Goal: Navigation & Orientation: Understand site structure

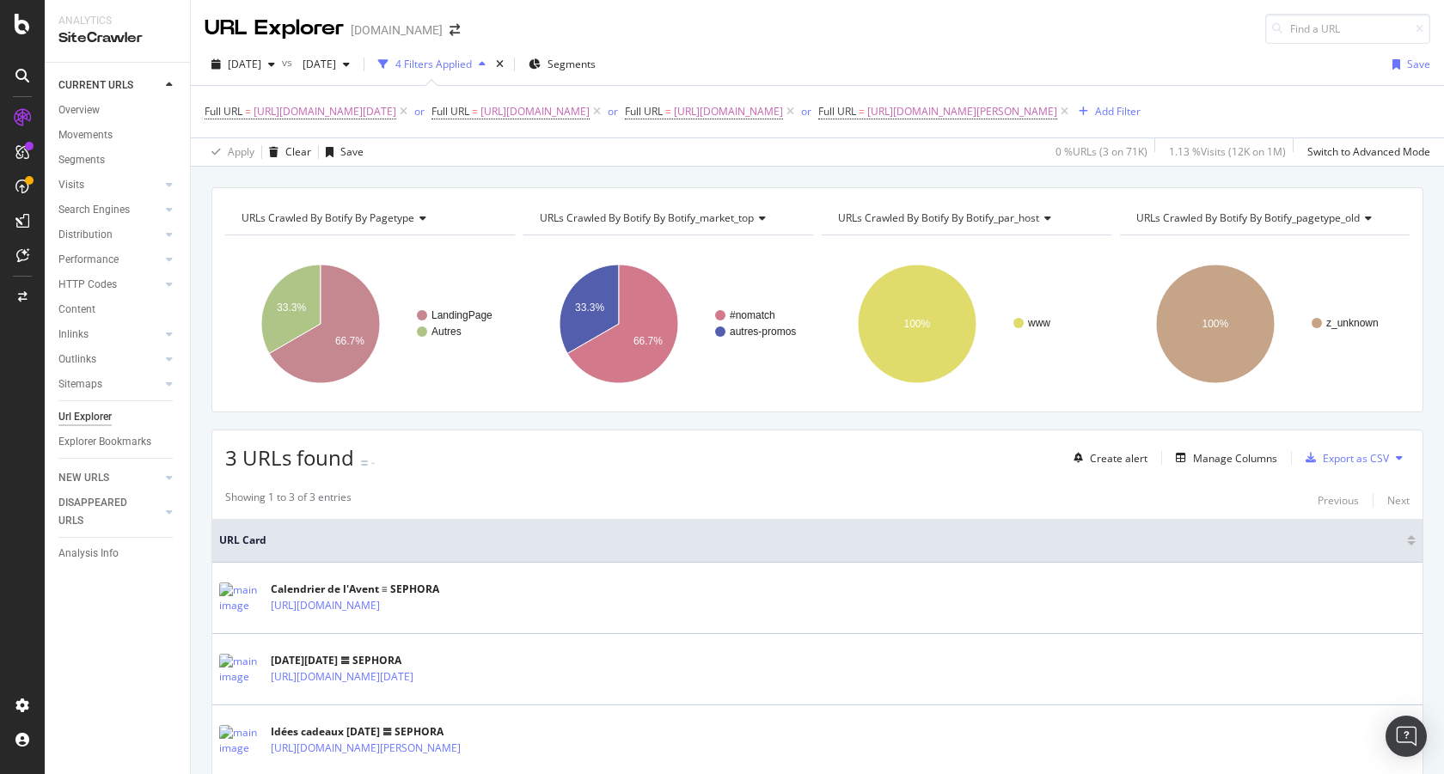
scroll to position [102, 0]
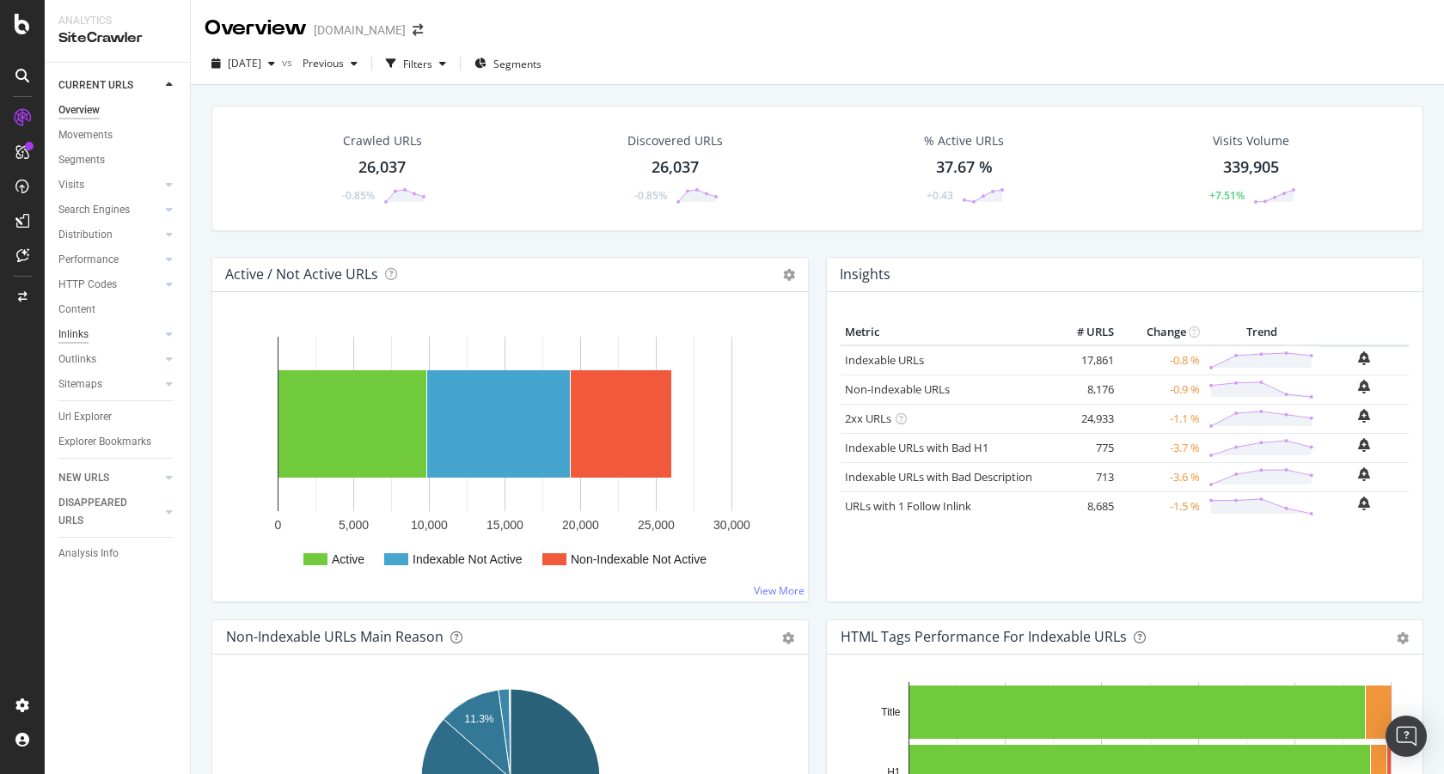
click at [80, 326] on div "Inlinks" at bounding box center [73, 335] width 30 height 18
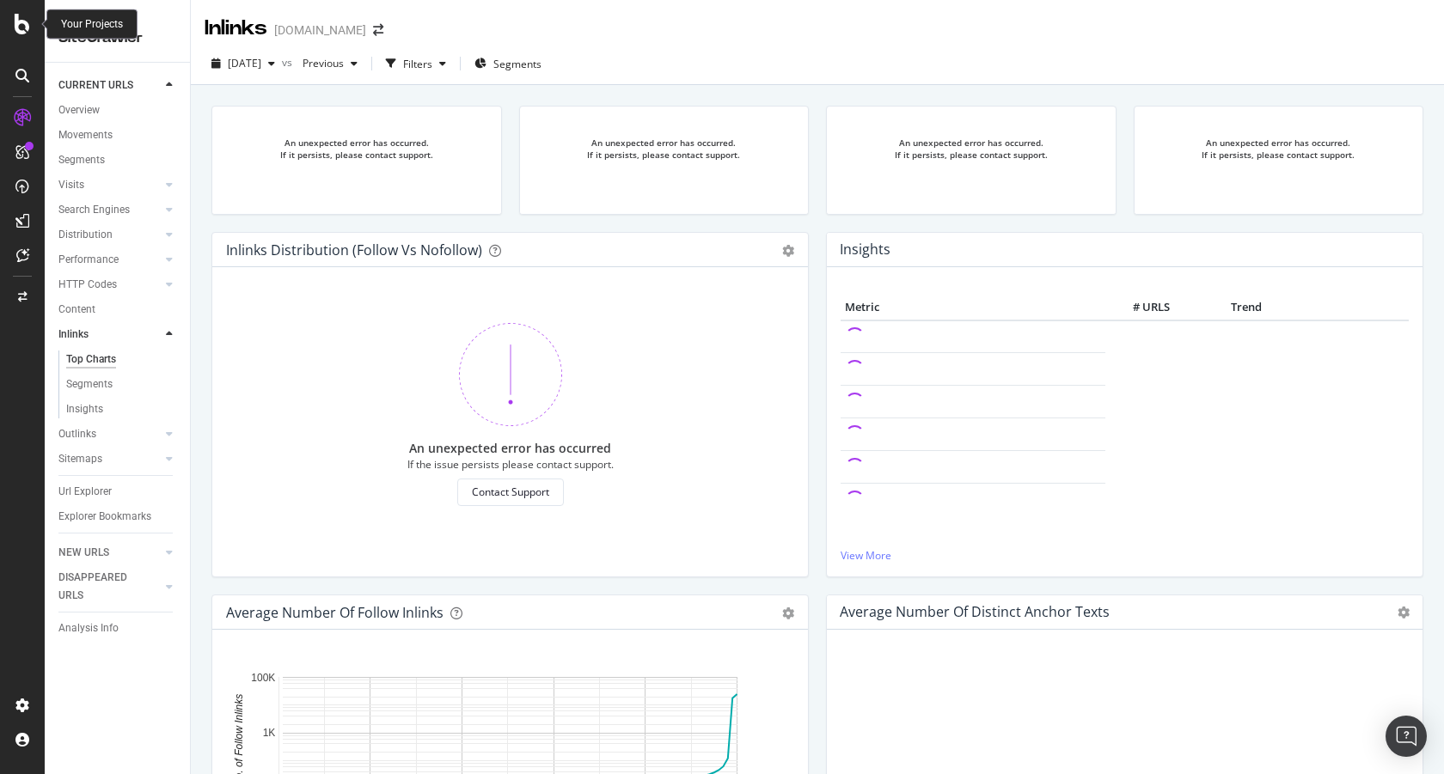
click at [24, 31] on icon at bounding box center [22, 24] width 15 height 21
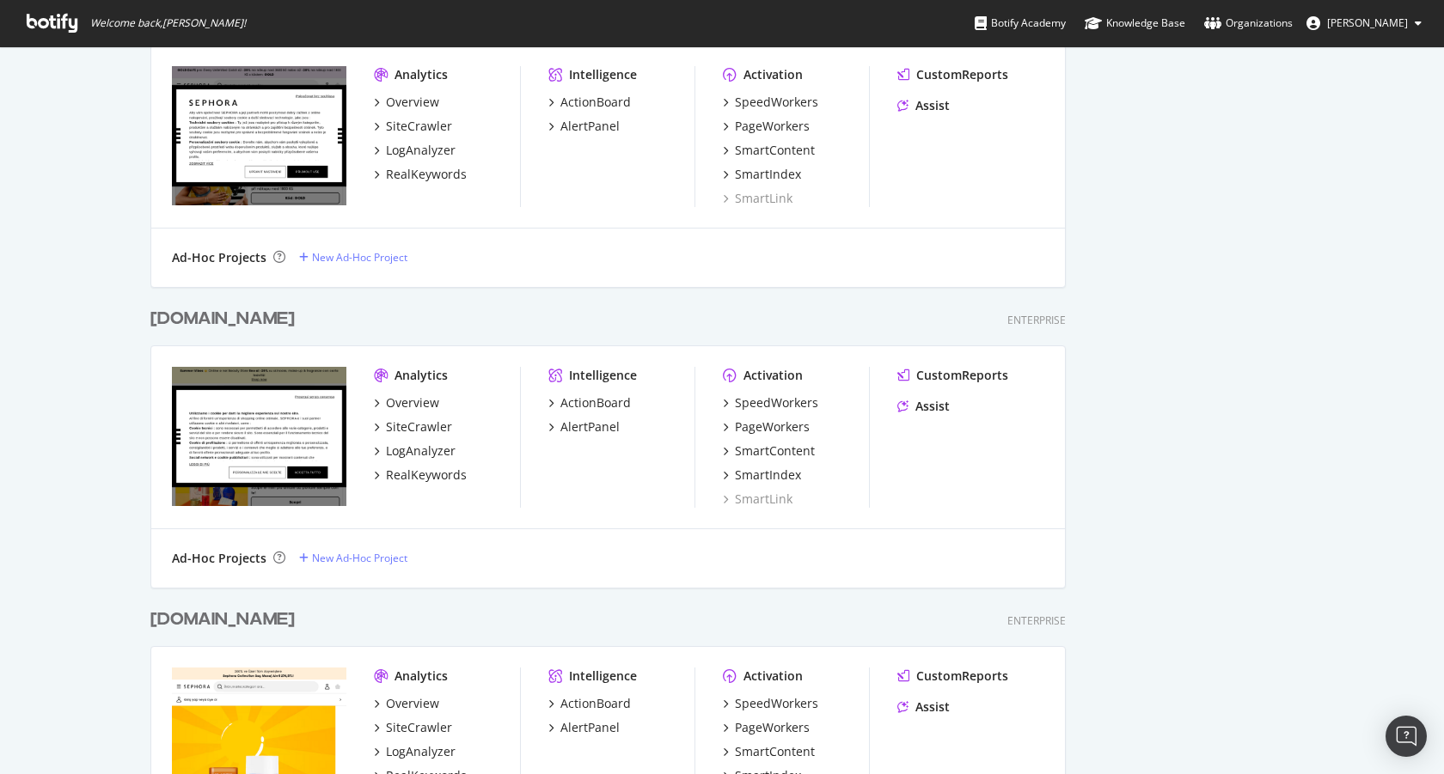
scroll to position [730, 0]
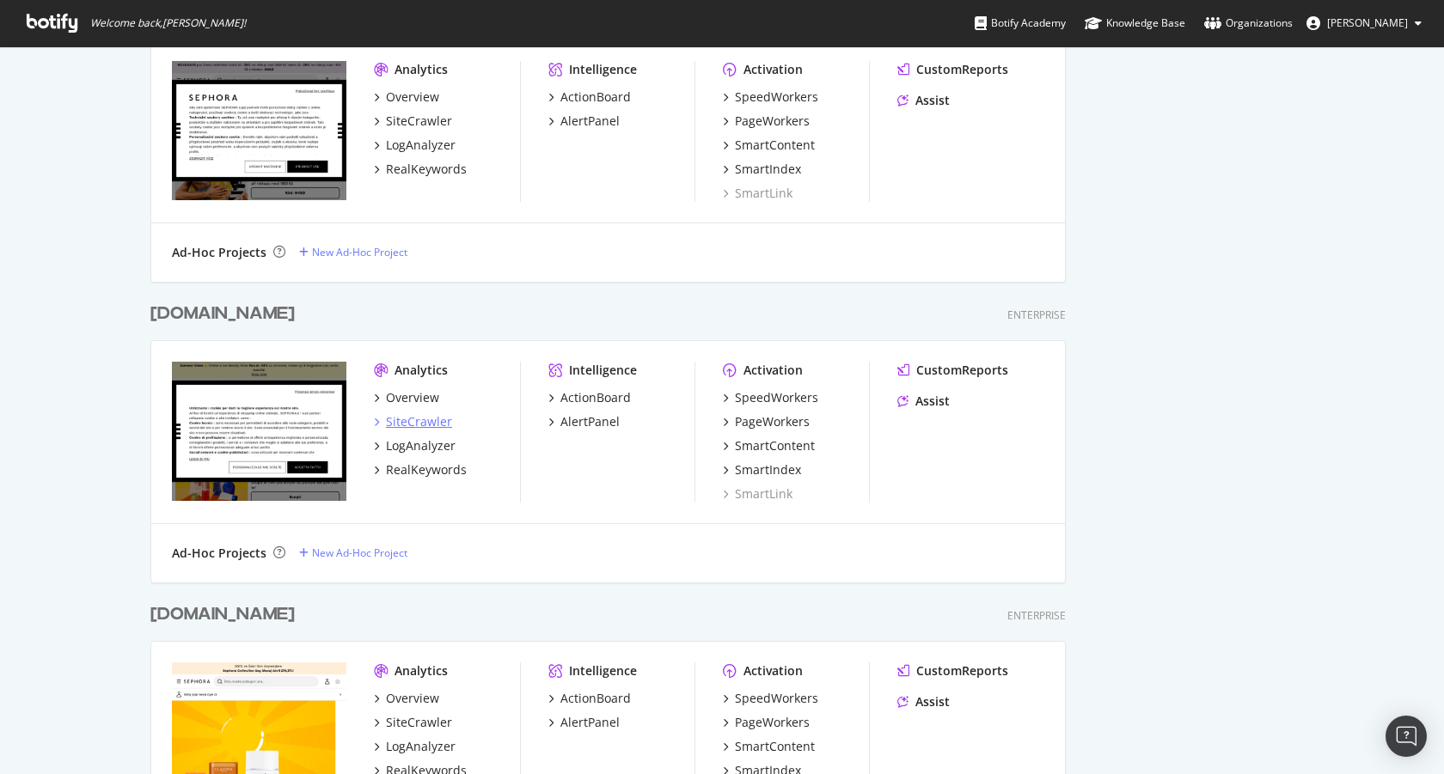
click at [422, 419] on div "SiteCrawler" at bounding box center [419, 421] width 66 height 17
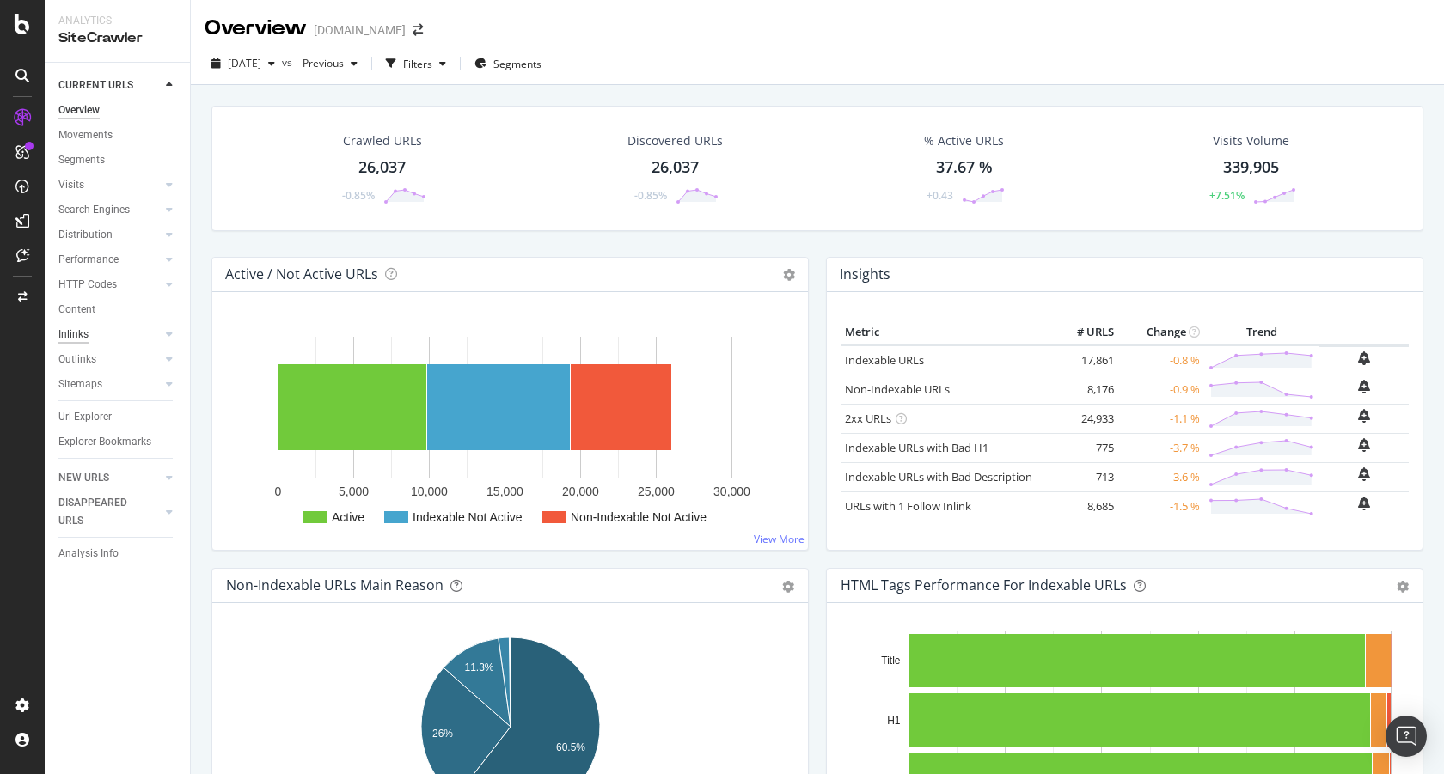
click at [76, 335] on div "Inlinks" at bounding box center [73, 335] width 30 height 18
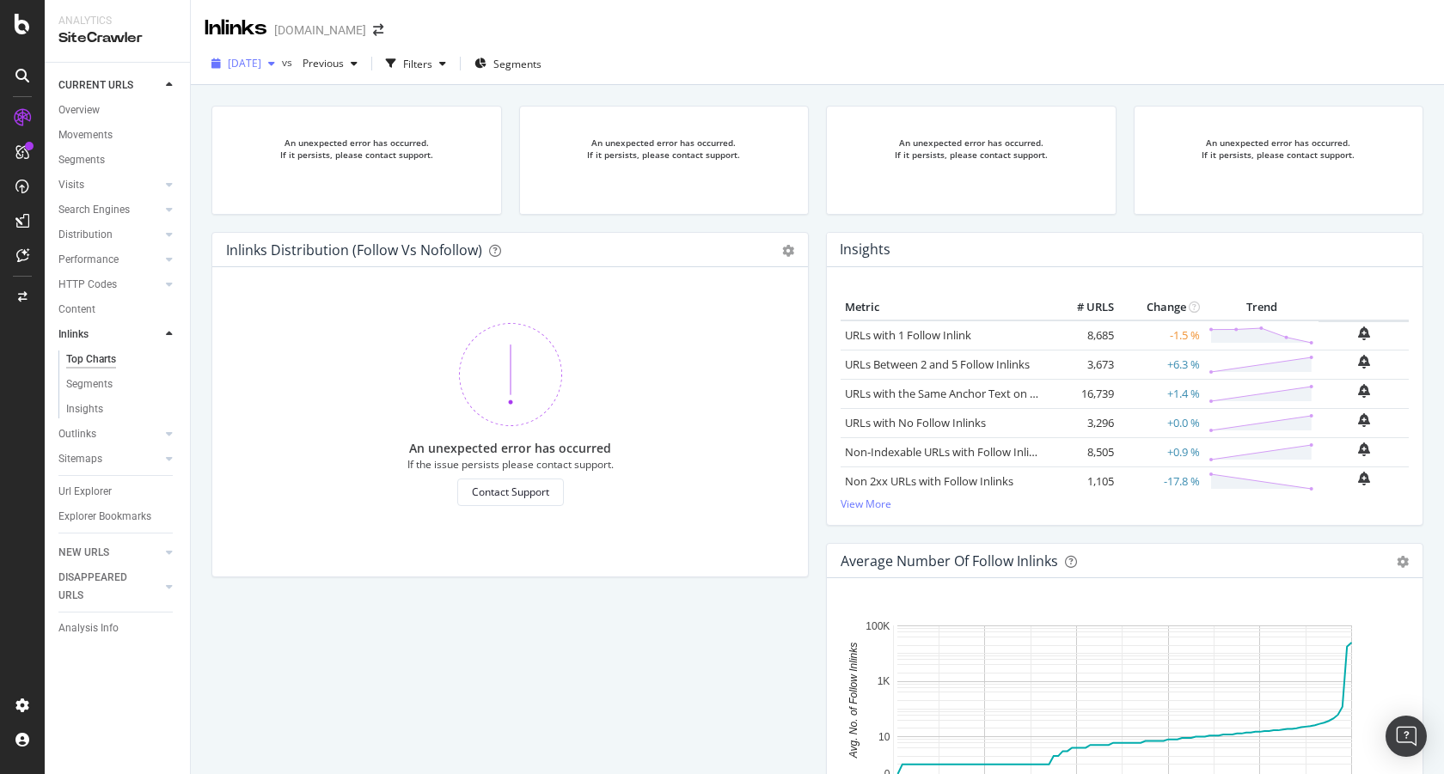
click at [261, 61] on span "[DATE]" at bounding box center [245, 63] width 34 height 15
click at [314, 164] on div "[DATE] 26.3K URLs" at bounding box center [305, 157] width 153 height 15
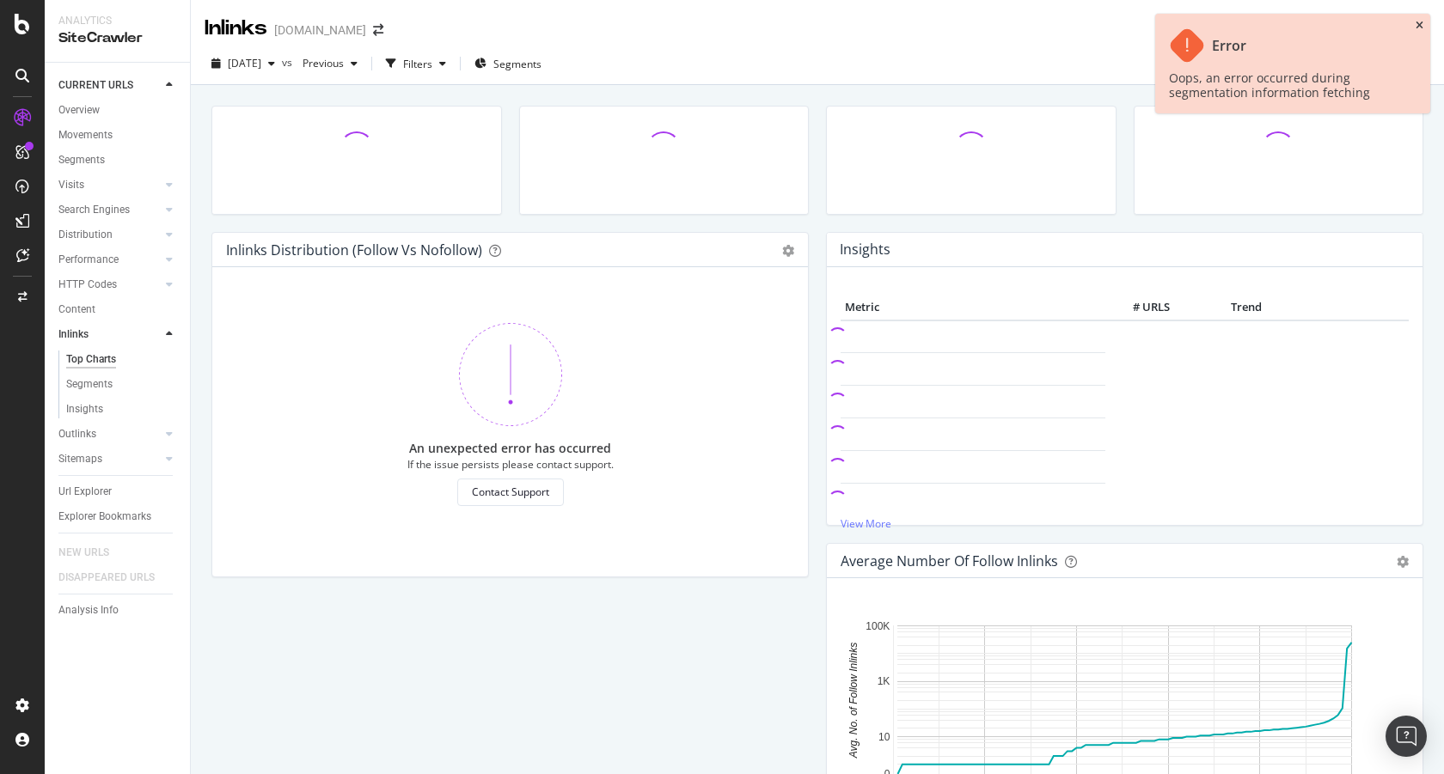
click at [1417, 21] on icon "close toast" at bounding box center [1419, 26] width 8 height 10
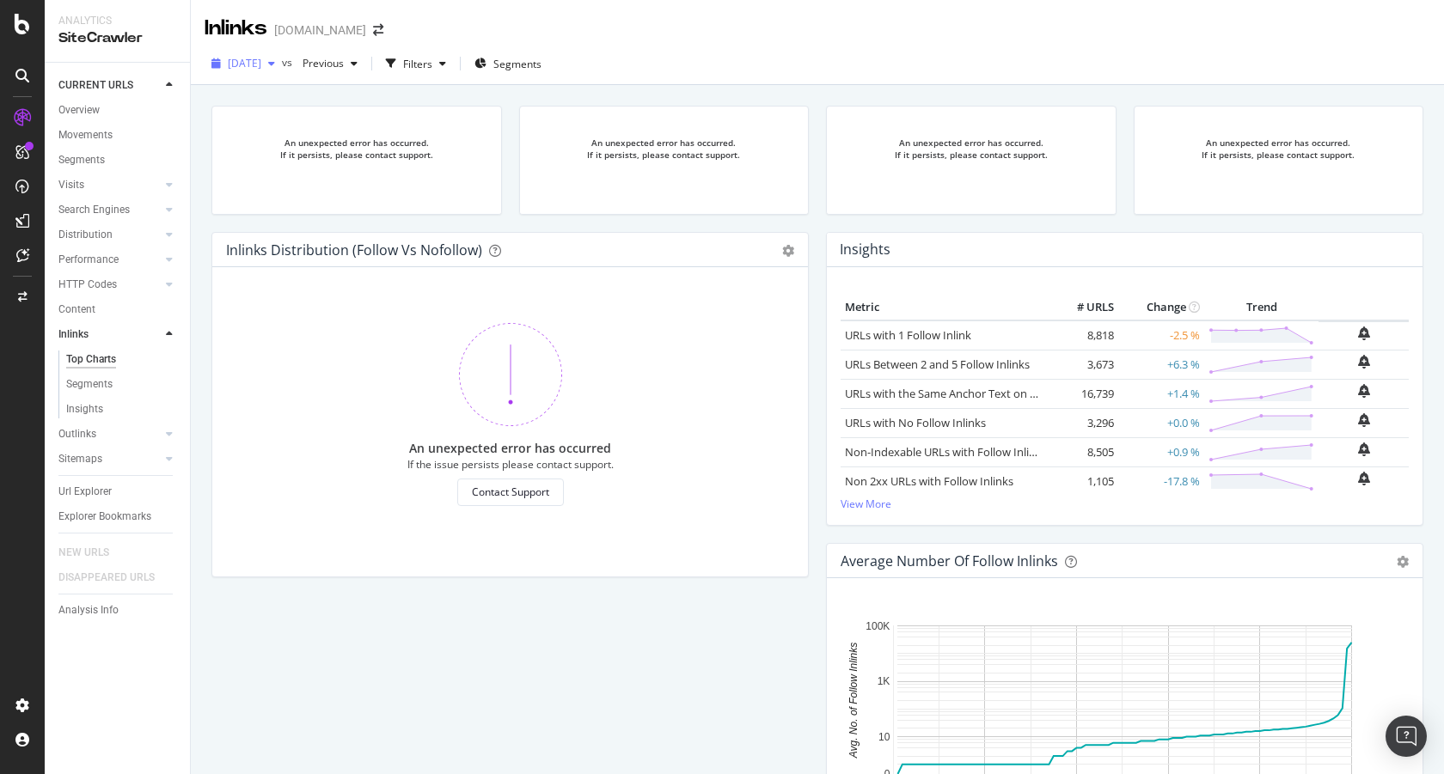
click at [261, 58] on span "[DATE]" at bounding box center [245, 63] width 34 height 15
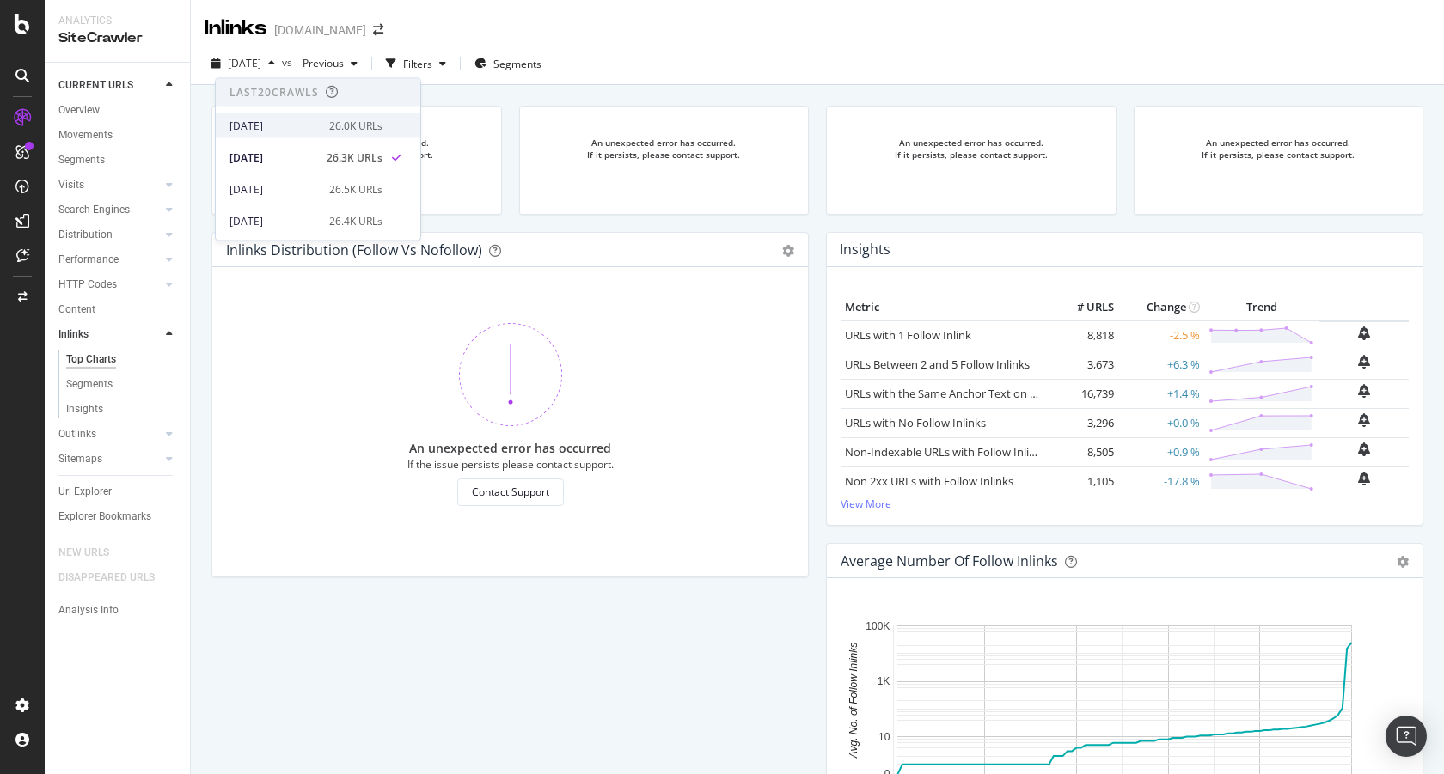
click at [284, 131] on div "[DATE]" at bounding box center [273, 125] width 89 height 15
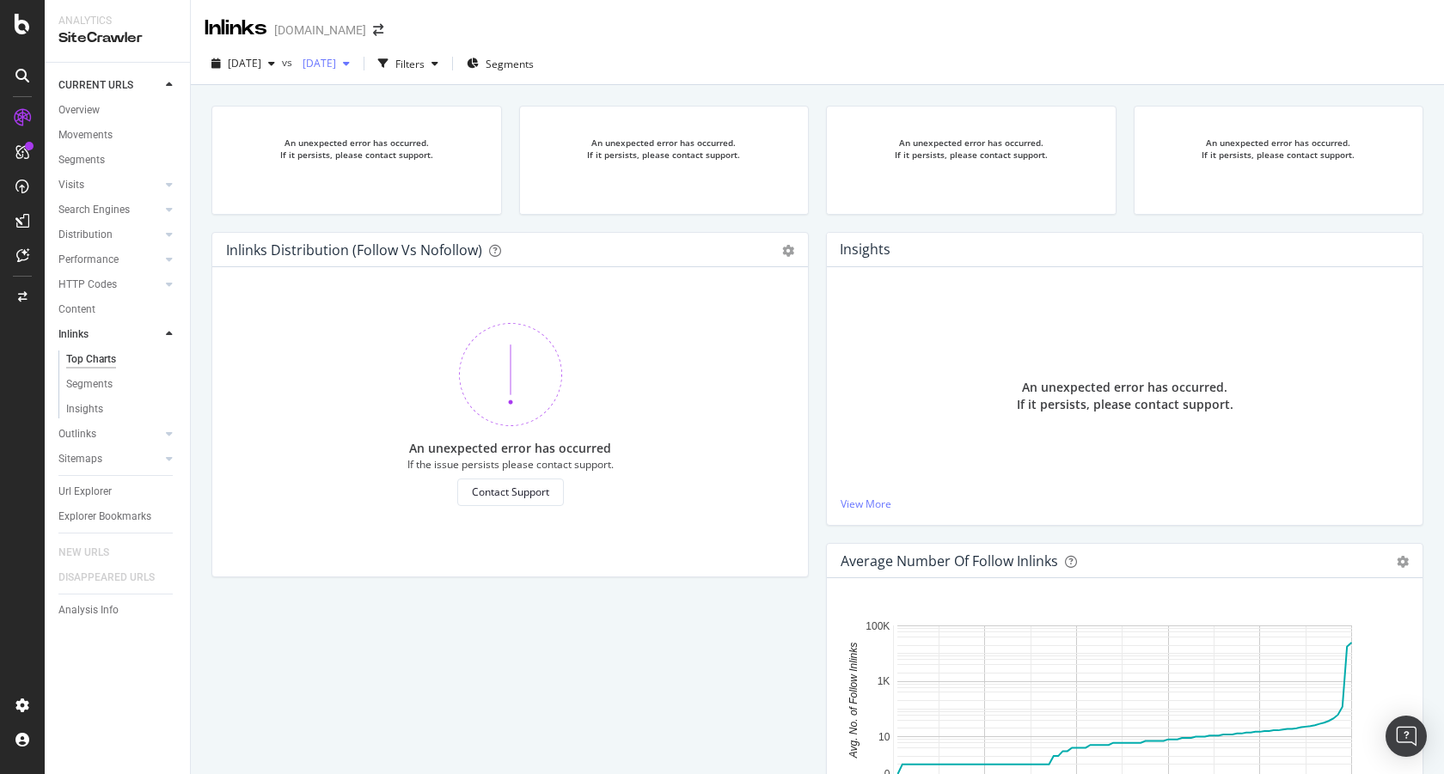
click at [357, 60] on div "button" at bounding box center [346, 63] width 21 height 10
click at [416, 162] on div "[DATE]" at bounding box center [379, 157] width 89 height 15
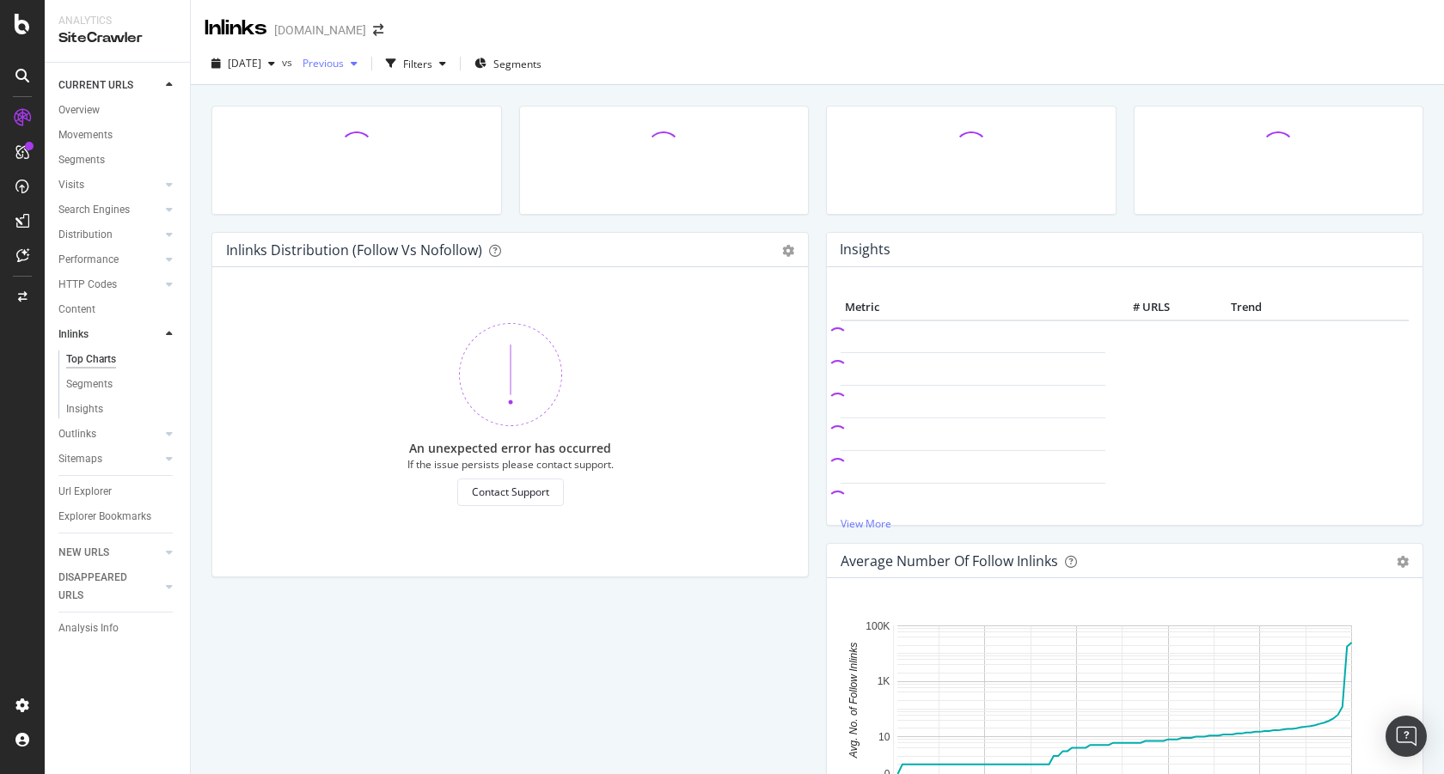
click at [344, 70] on span "Previous" at bounding box center [320, 63] width 48 height 15
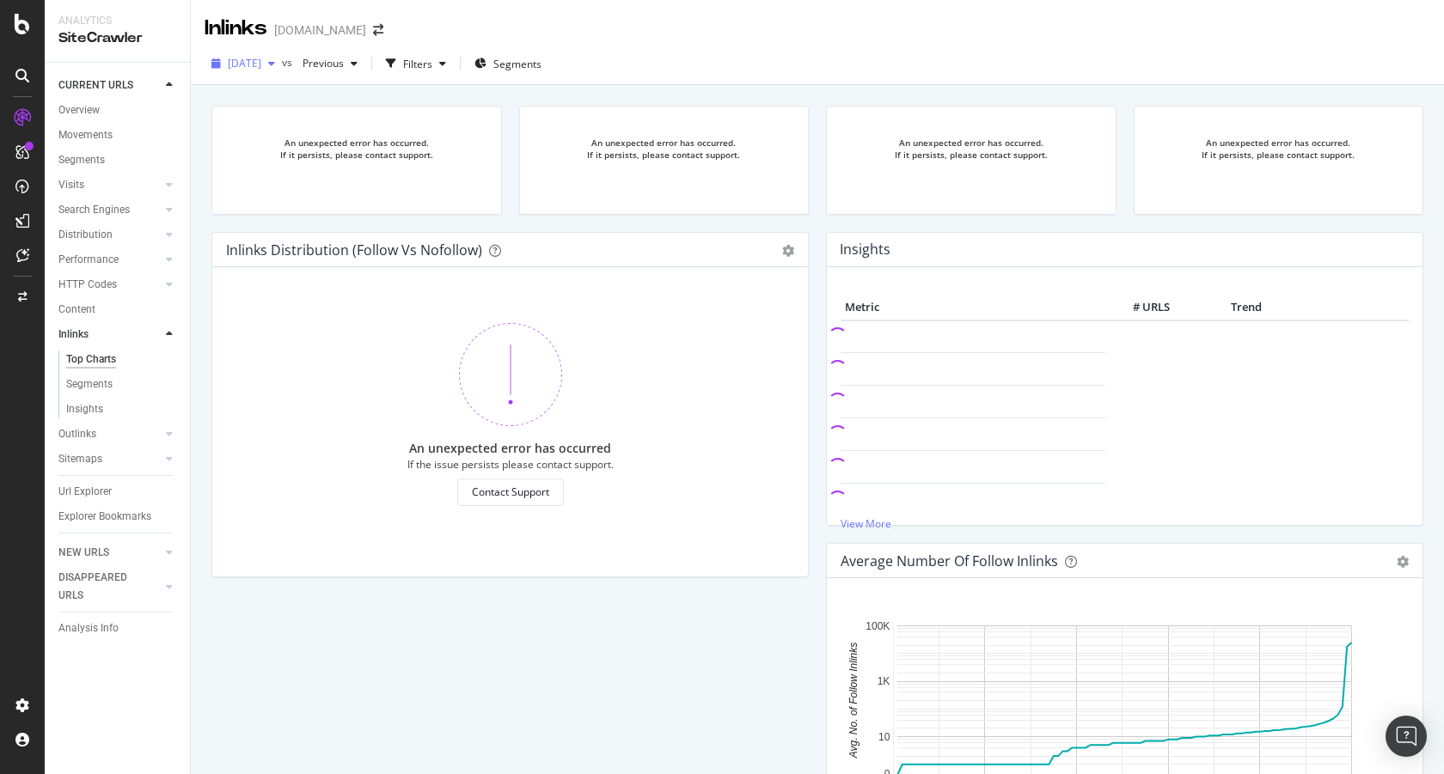
click at [261, 64] on span "[DATE]" at bounding box center [245, 63] width 34 height 15
click at [326, 234] on div "Last 20 Crawls [DATE] 26.0K URLs [DATE] 26.3K URLs [DATE] 26.5K URLs [DATE] 26.…" at bounding box center [318, 159] width 206 height 163
click at [319, 218] on div "[DATE] 26.4K URLs" at bounding box center [305, 220] width 153 height 15
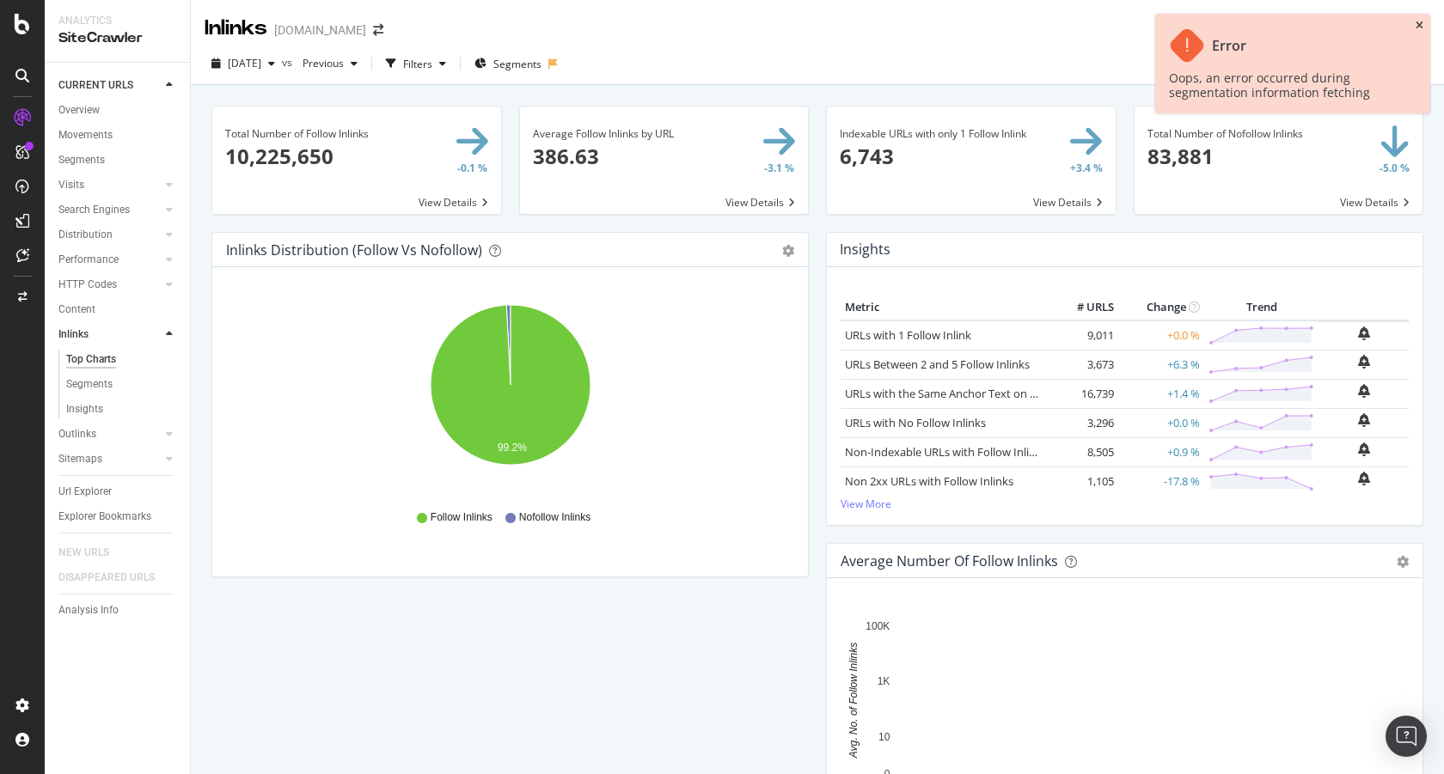
click at [1417, 26] on icon "close toast" at bounding box center [1419, 26] width 8 height 10
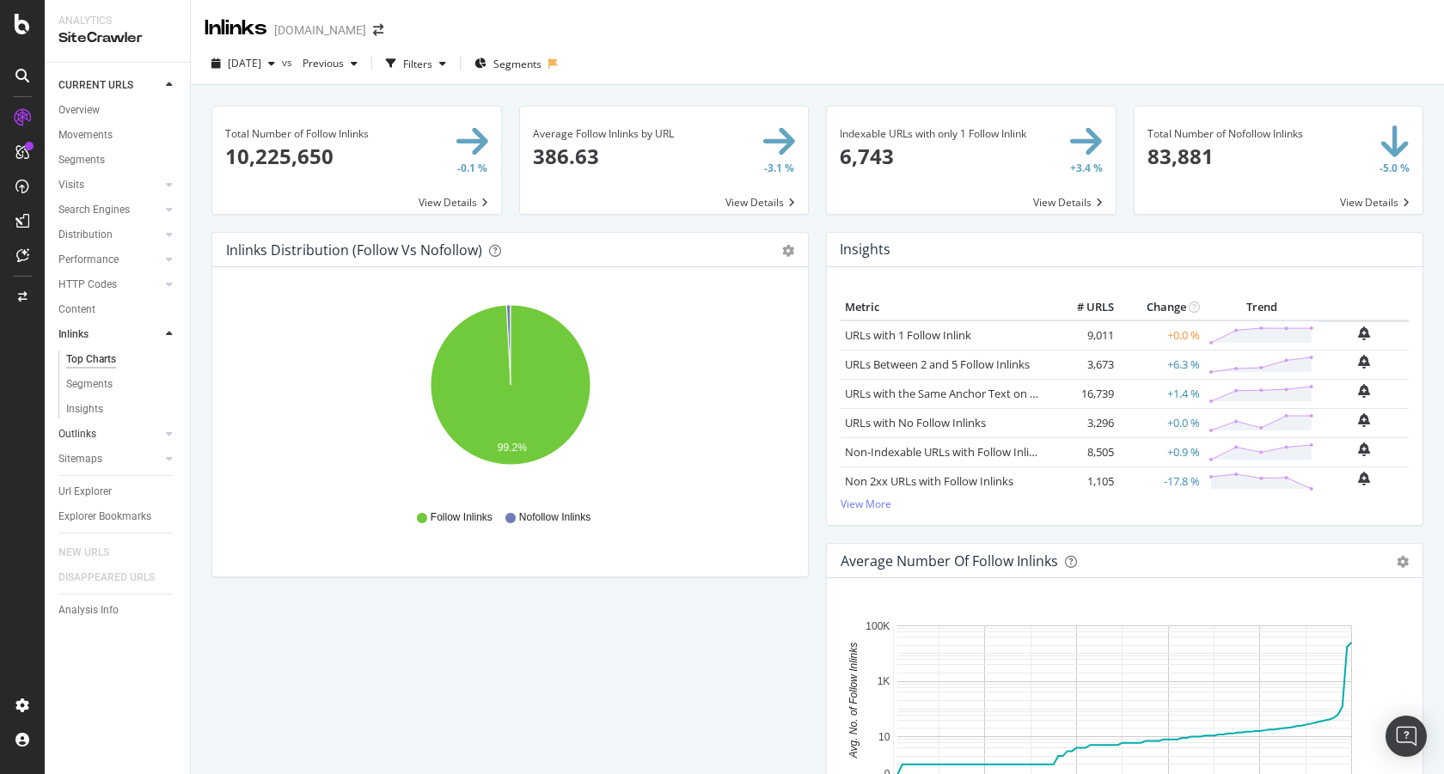
click at [102, 433] on link "Outlinks" at bounding box center [109, 434] width 102 height 18
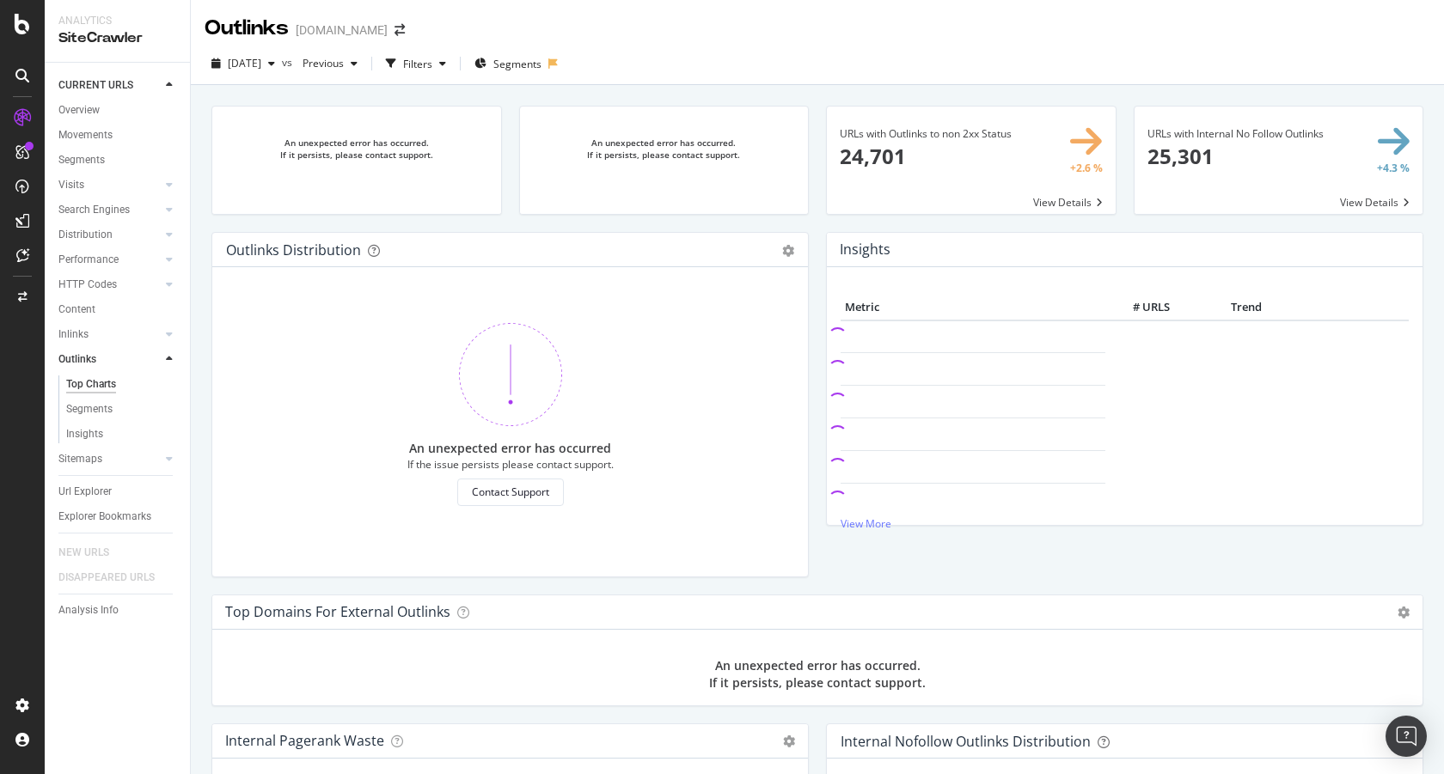
click at [84, 344] on div "Inlinks" at bounding box center [123, 334] width 131 height 25
click at [84, 330] on div "Inlinks" at bounding box center [73, 335] width 30 height 18
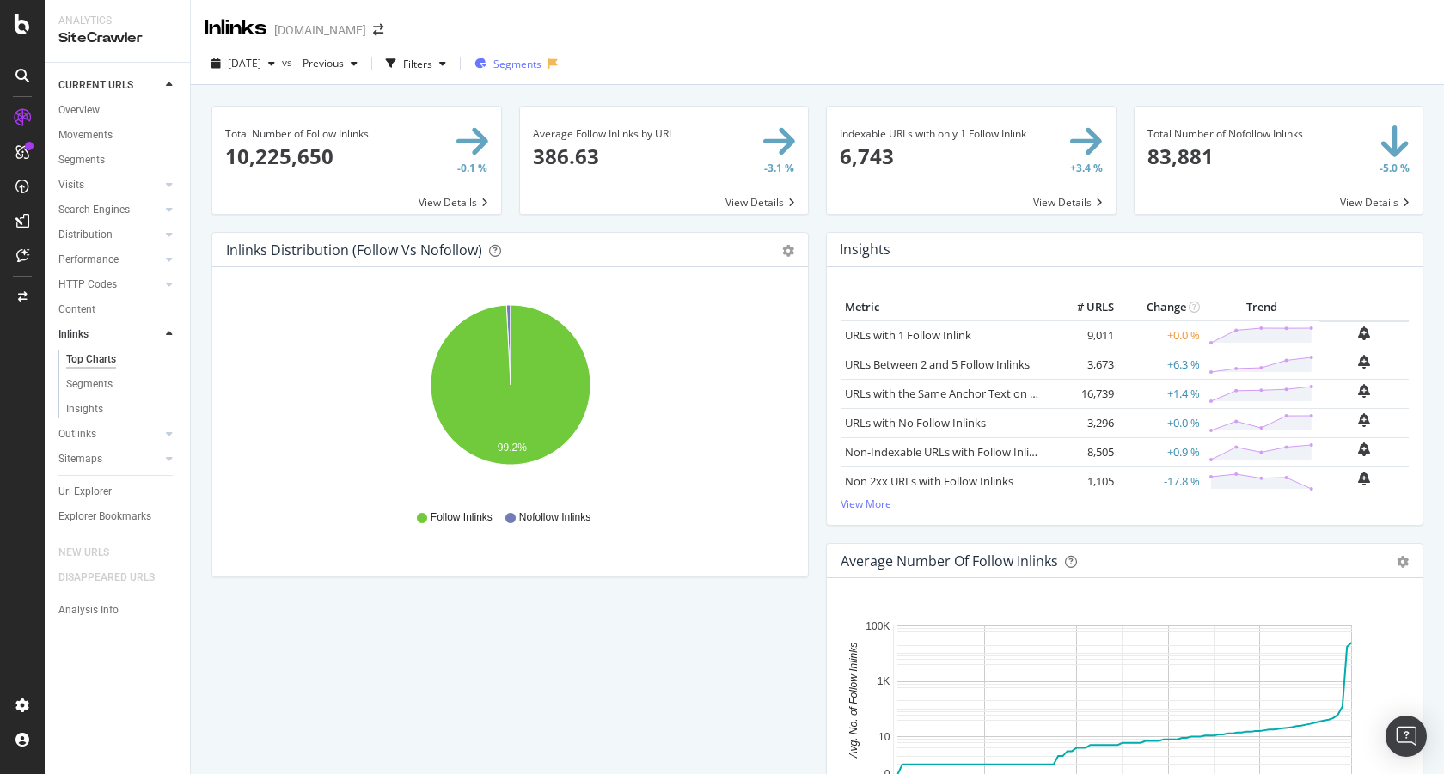
click at [541, 62] on span "Segments" at bounding box center [517, 64] width 48 height 15
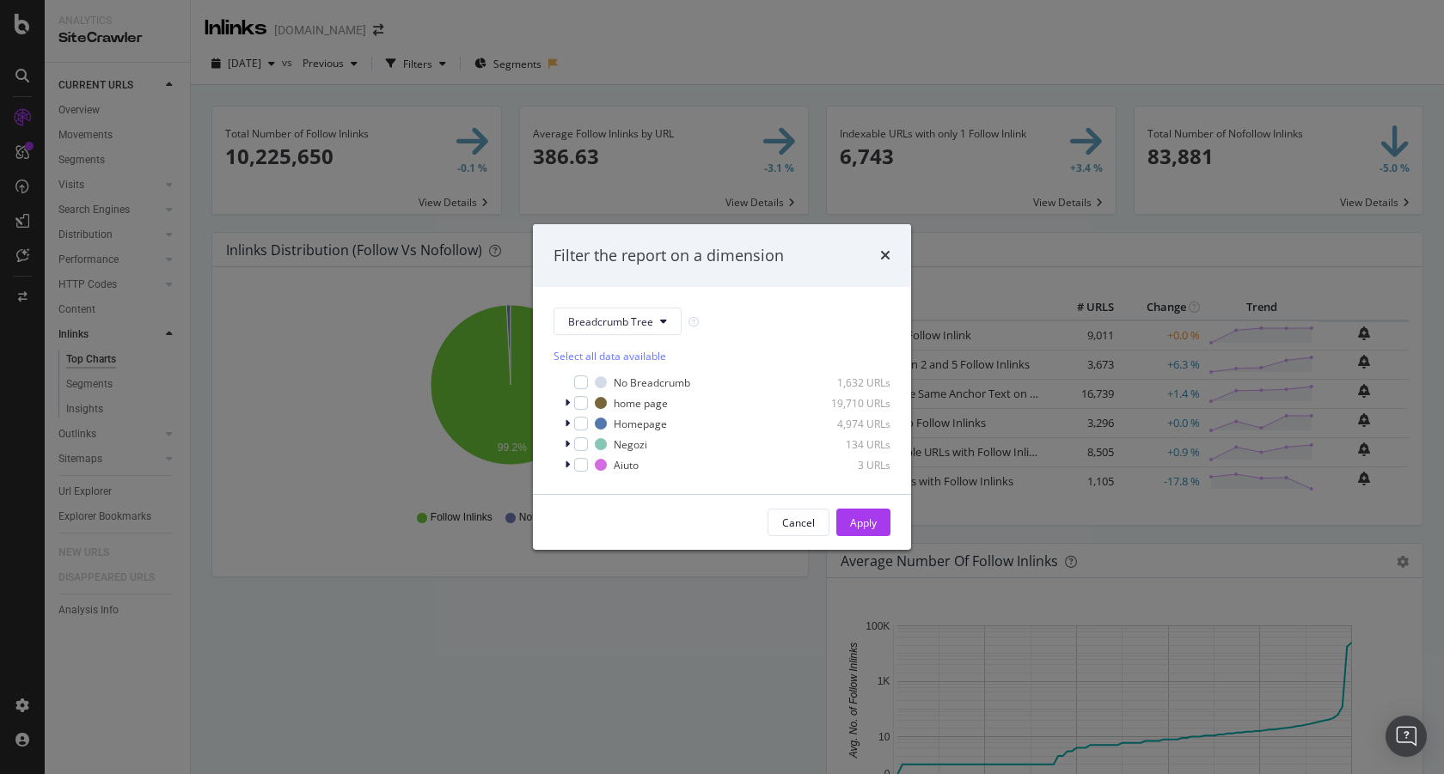
click at [602, 351] on div "Select all data available" at bounding box center [721, 356] width 337 height 15
click at [866, 516] on div "Apply" at bounding box center [863, 523] width 27 height 15
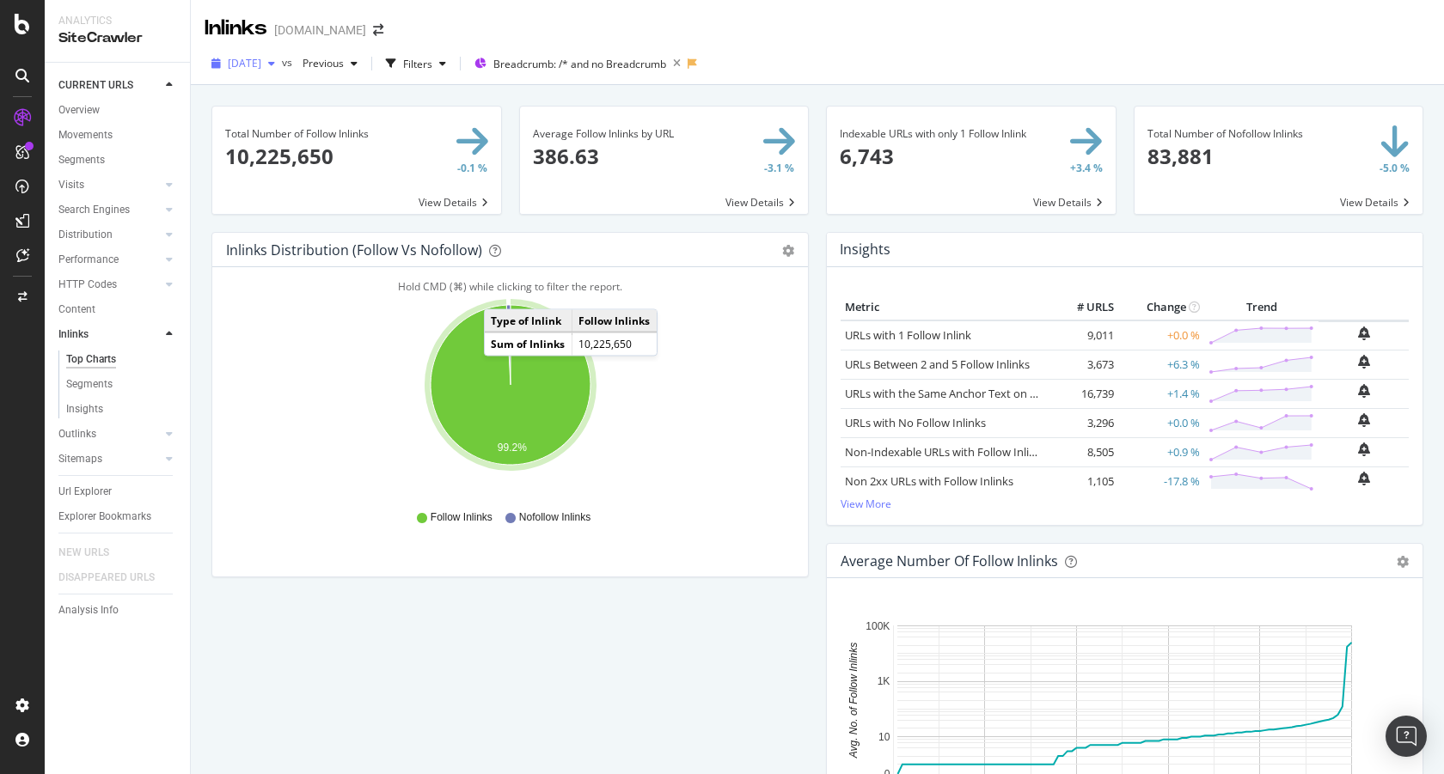
click at [261, 64] on span "[DATE]" at bounding box center [245, 63] width 34 height 15
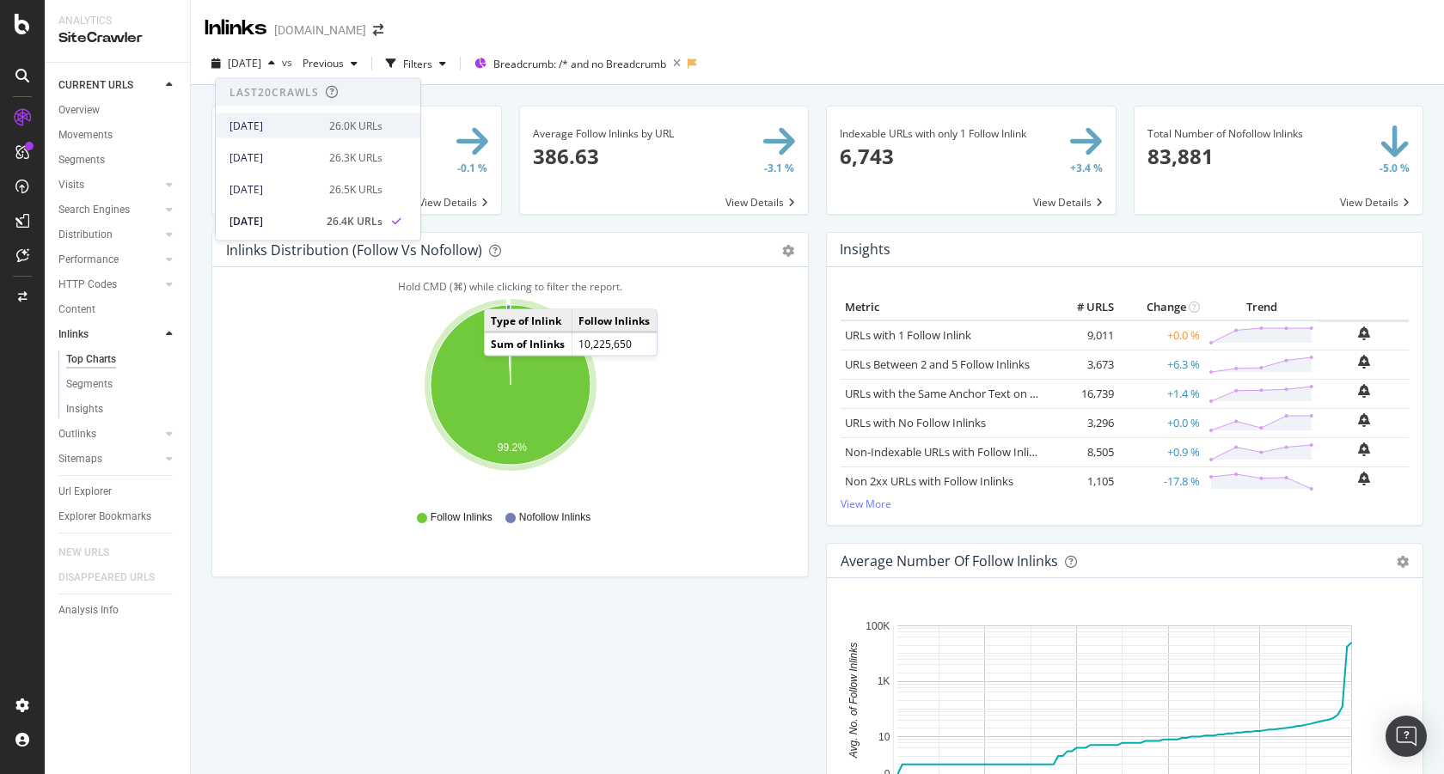
click at [300, 126] on div "[DATE]" at bounding box center [273, 125] width 89 height 15
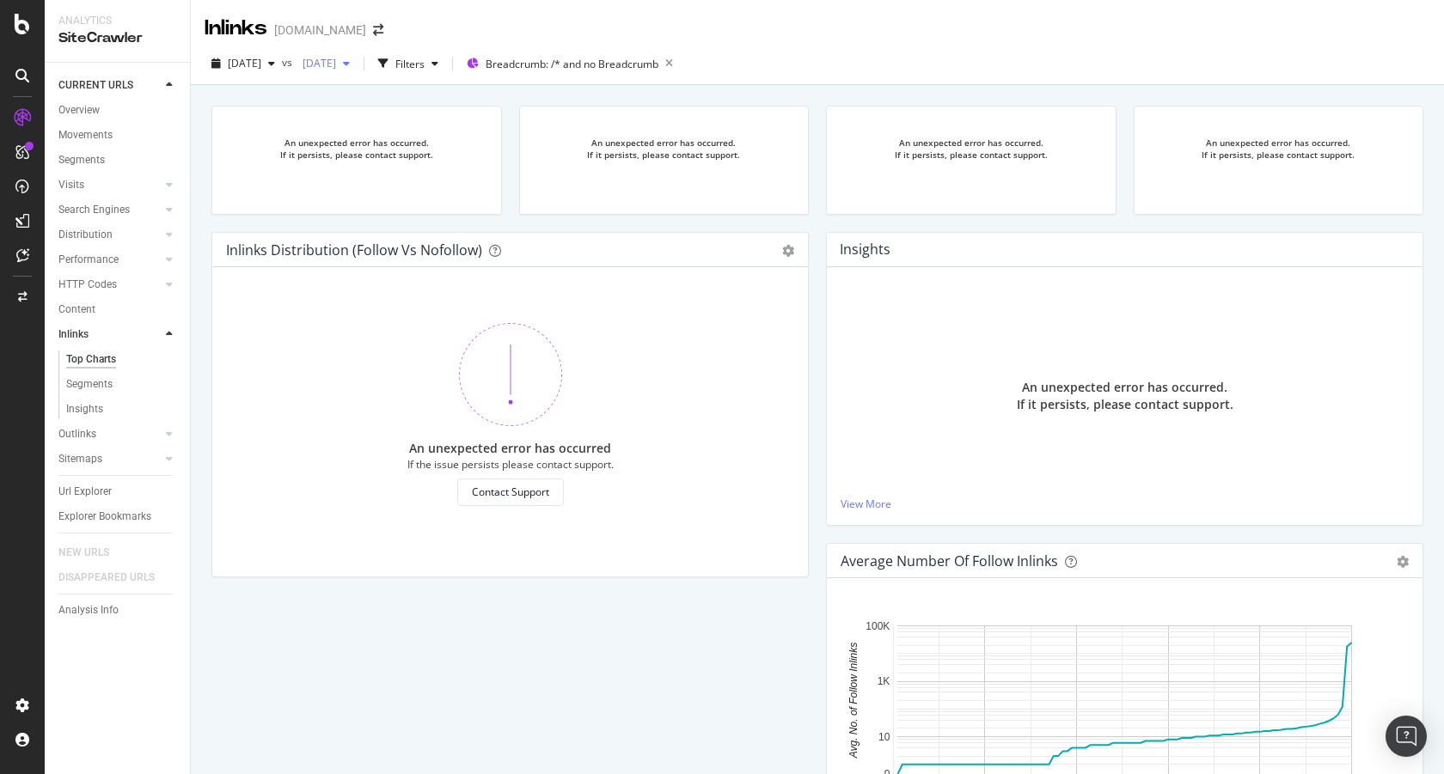
click at [336, 64] on span "[DATE]" at bounding box center [316, 63] width 40 height 15
click at [444, 167] on div "[DATE] 26.3K URLs" at bounding box center [423, 157] width 205 height 25
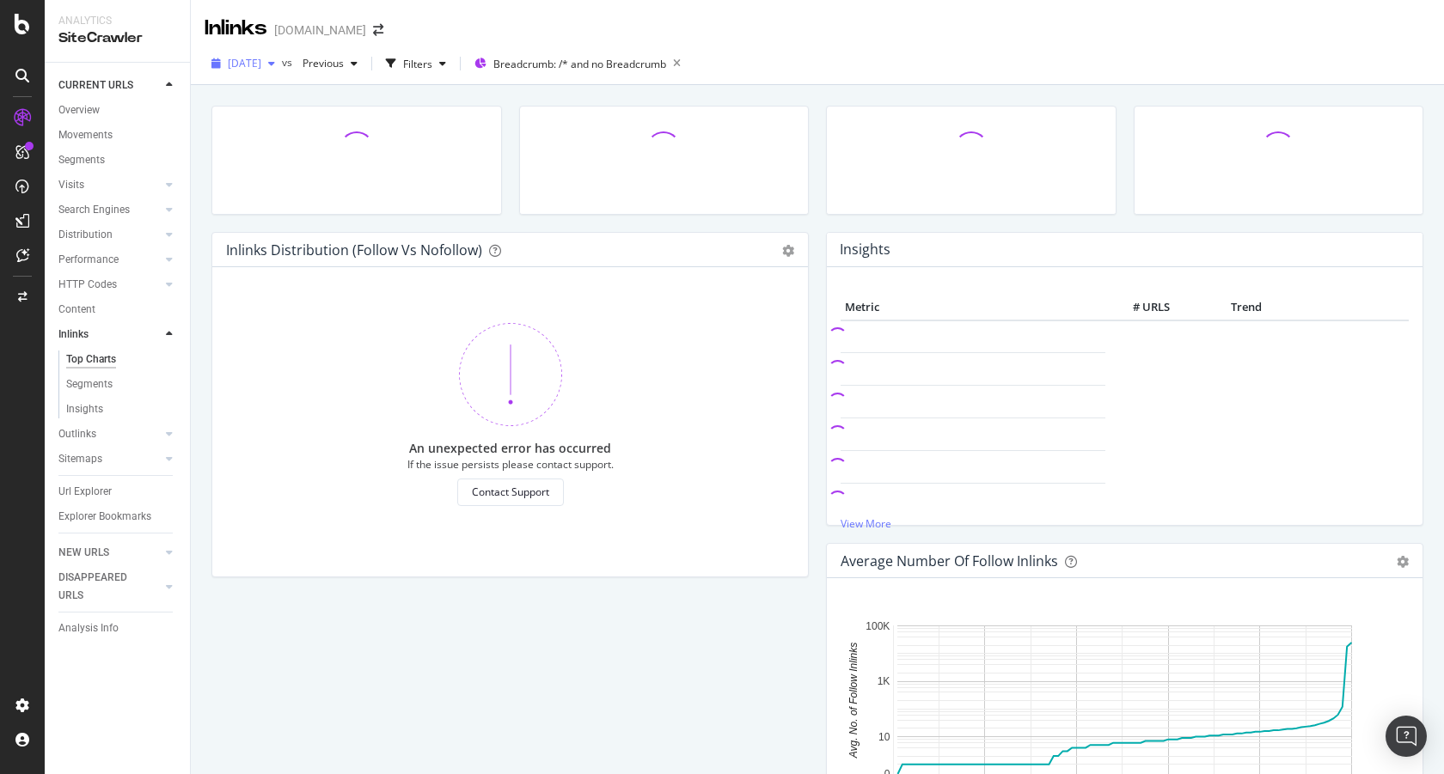
click at [261, 64] on span "[DATE]" at bounding box center [245, 63] width 34 height 15
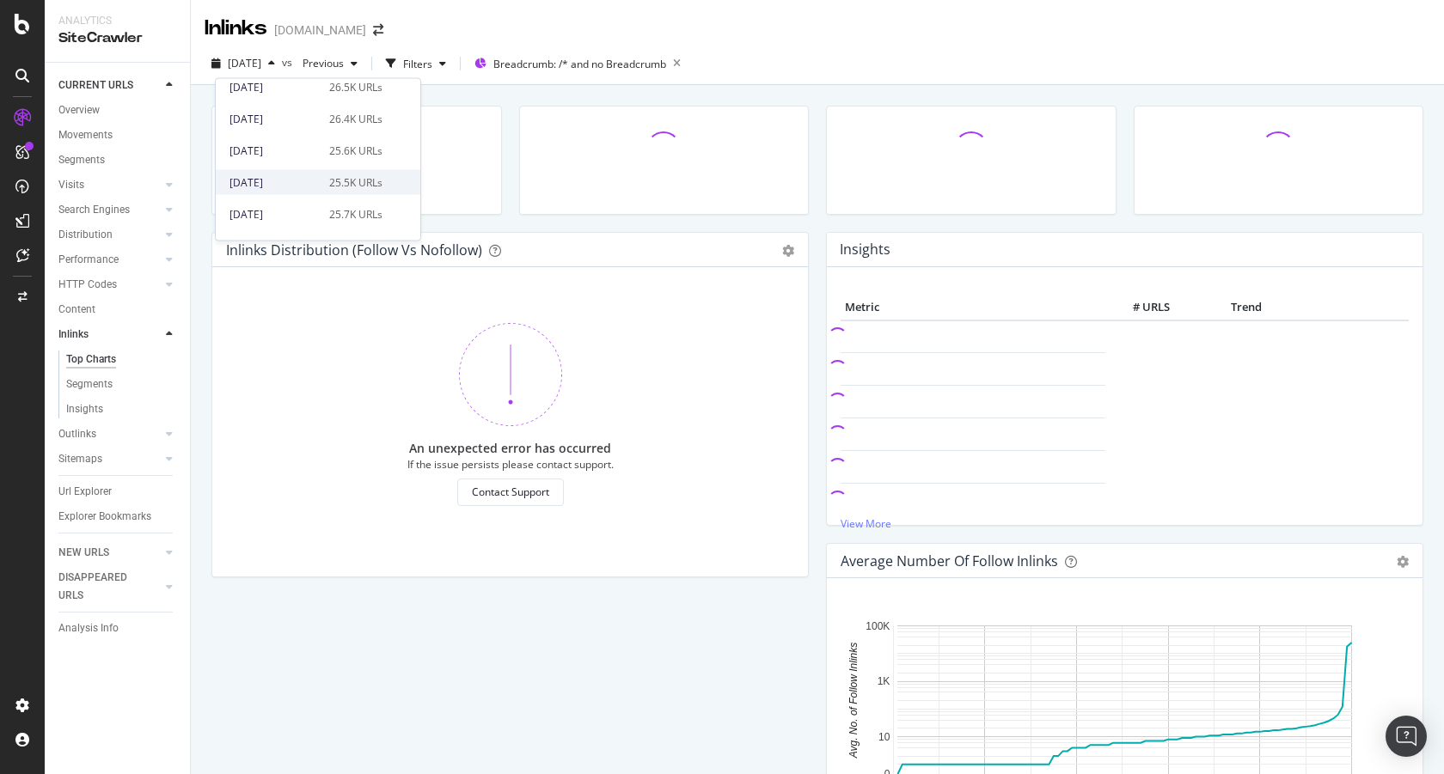
click at [311, 174] on div "[DATE]" at bounding box center [273, 181] width 89 height 15
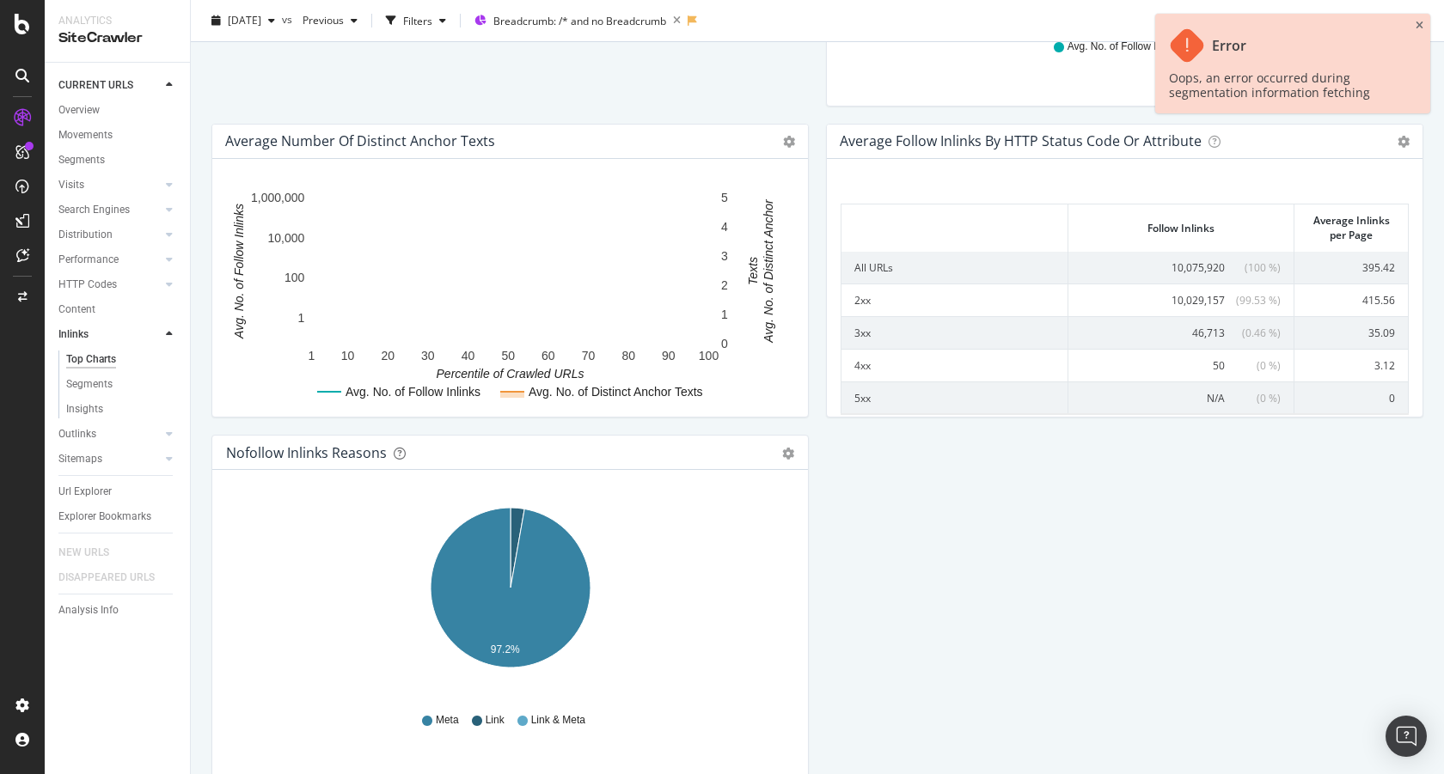
scroll to position [865, 0]
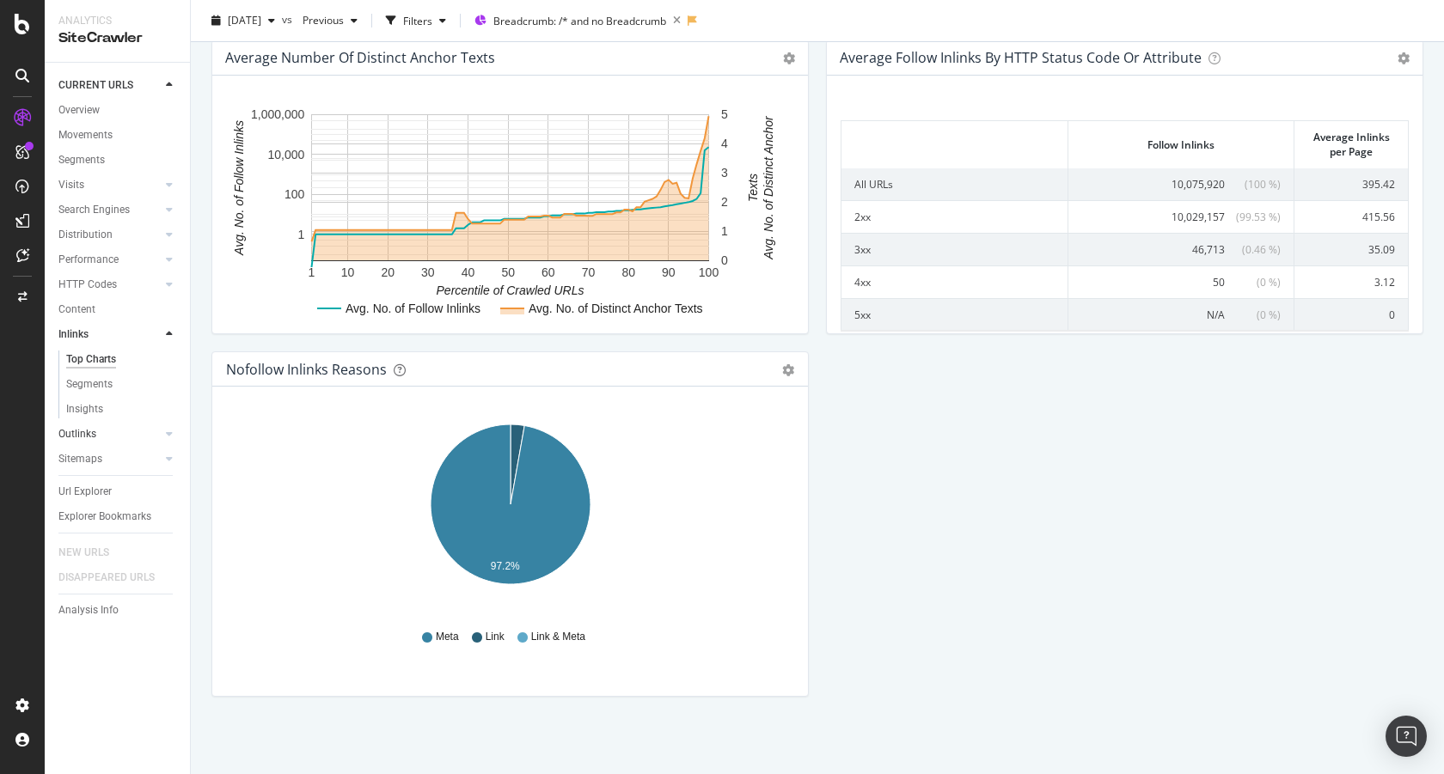
click at [100, 429] on link "Outlinks" at bounding box center [109, 434] width 102 height 18
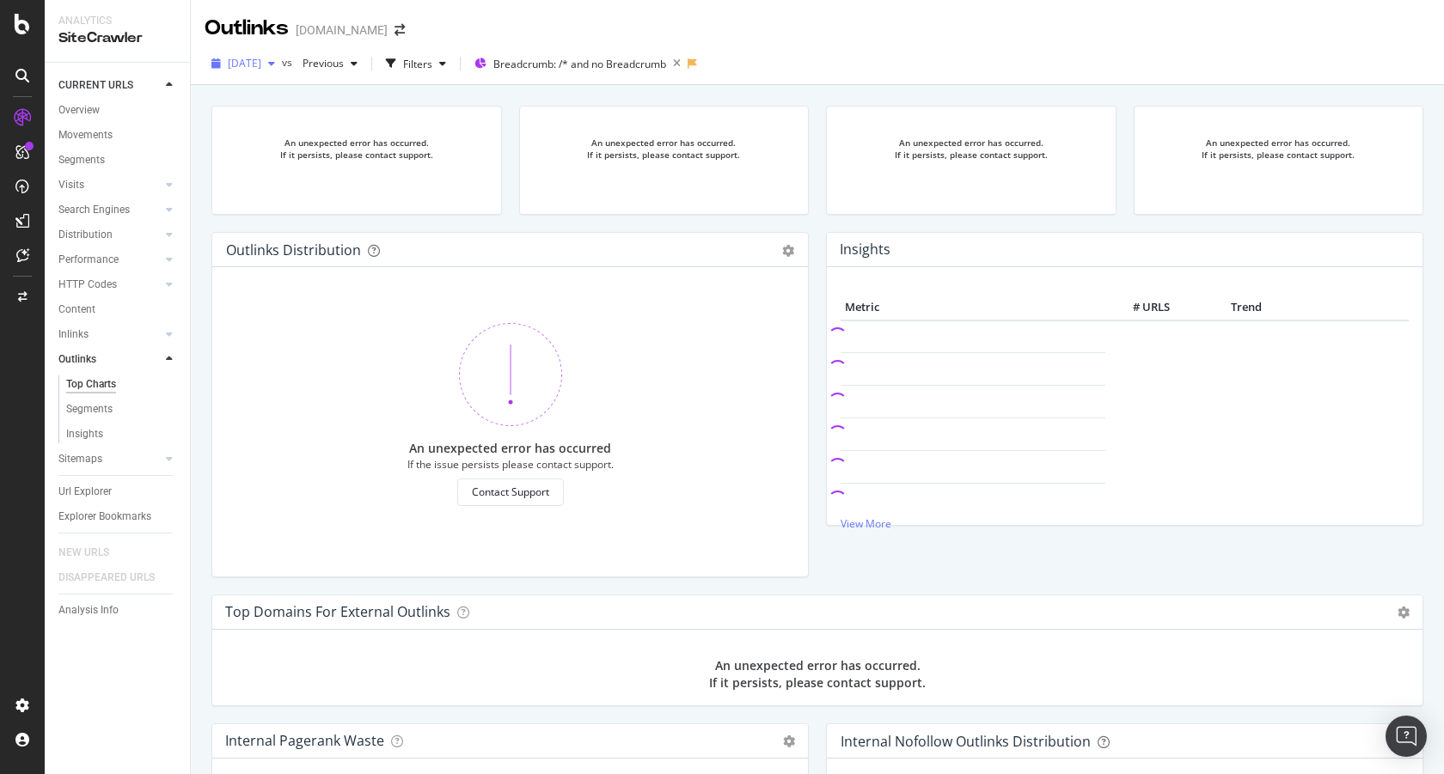
click at [275, 62] on icon "button" at bounding box center [271, 63] width 7 height 10
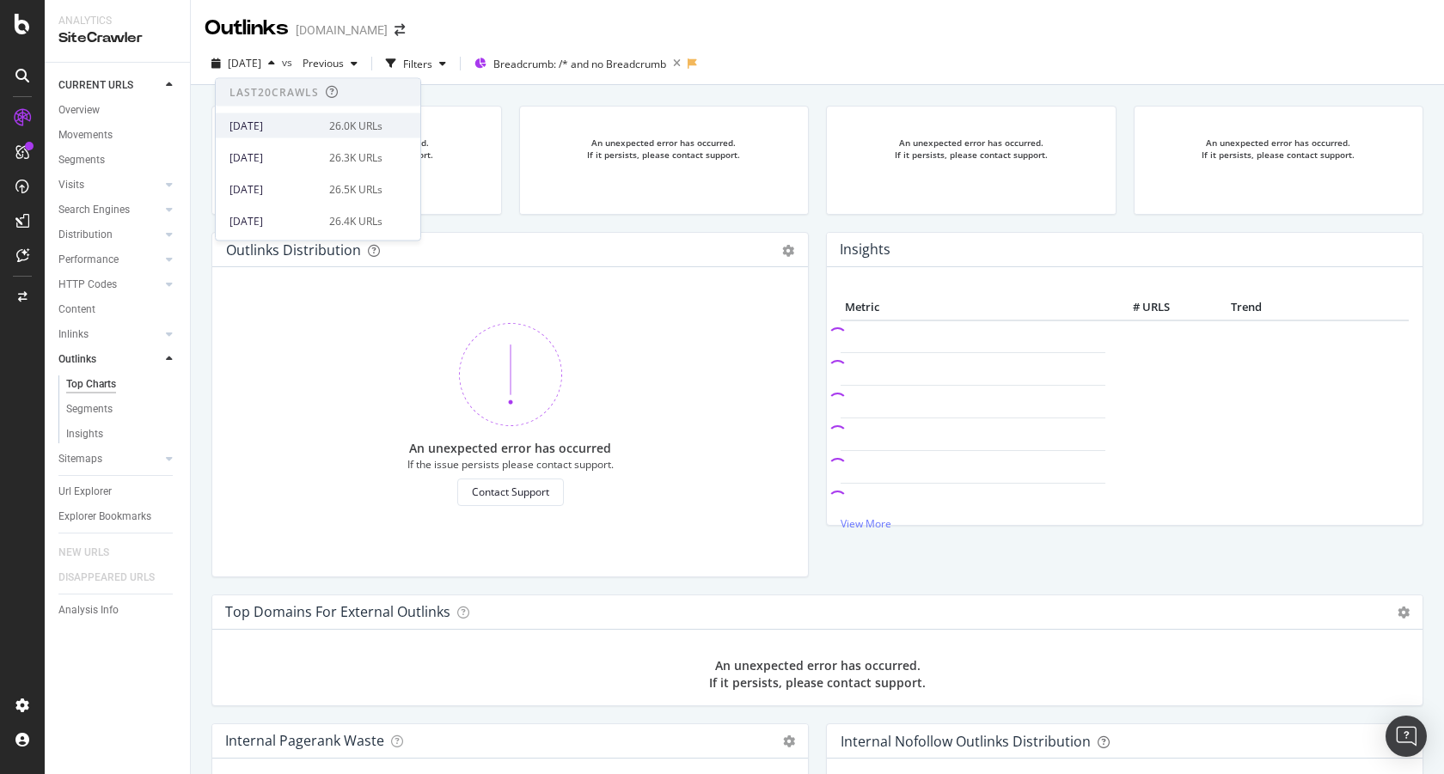
click at [317, 122] on div "[DATE] 26.0K URLs" at bounding box center [305, 125] width 153 height 15
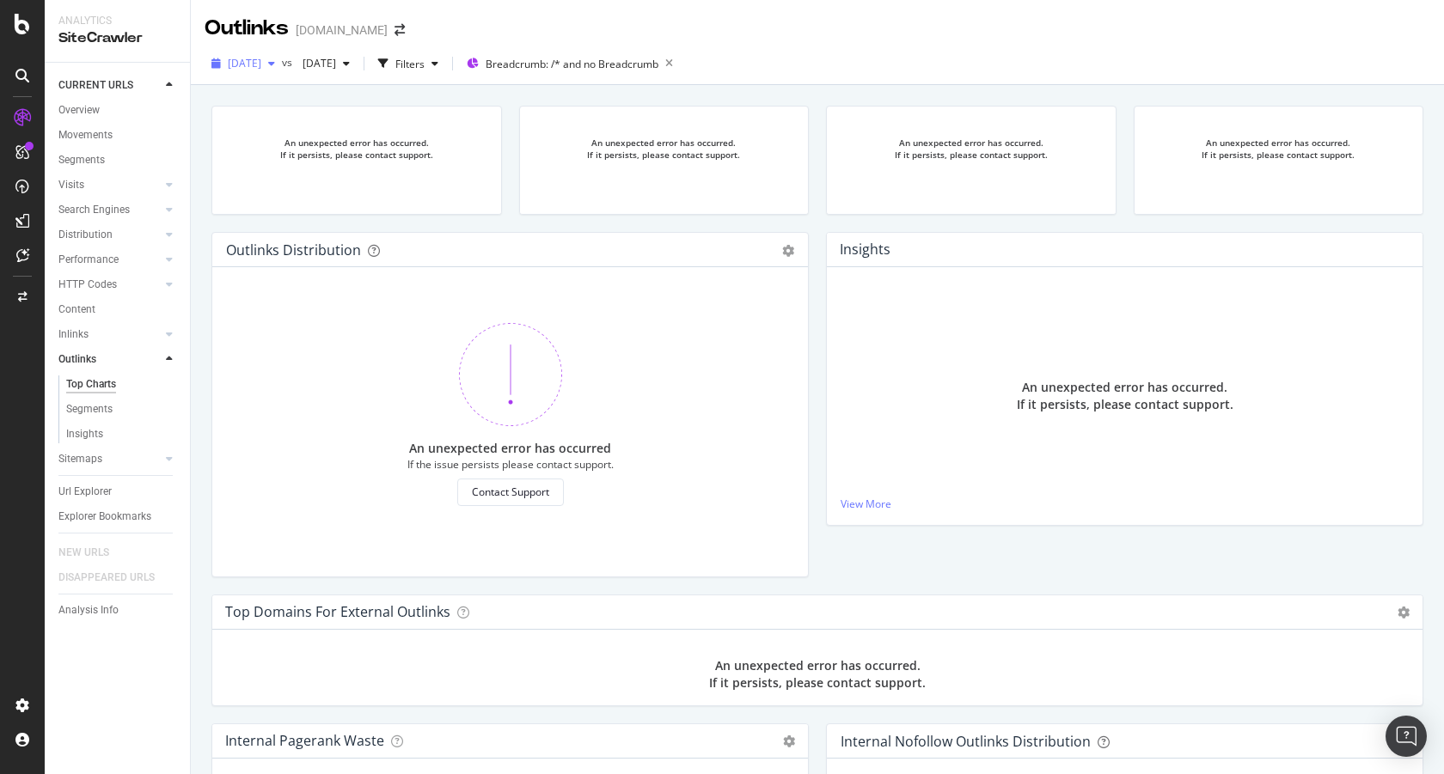
click at [261, 63] on span "[DATE]" at bounding box center [245, 63] width 34 height 15
click at [297, 220] on div "[DATE]" at bounding box center [273, 220] width 89 height 15
click at [261, 60] on span "[DATE]" at bounding box center [245, 63] width 34 height 15
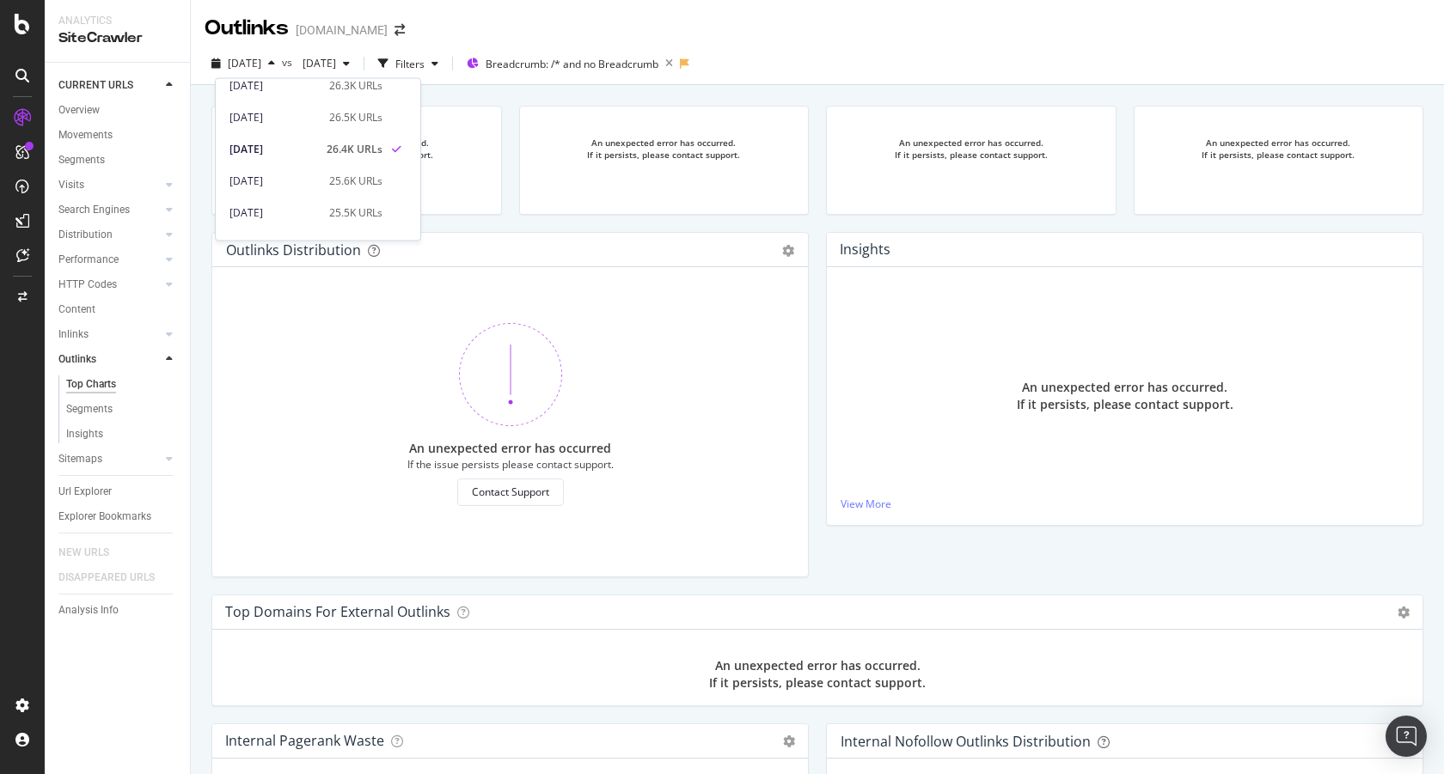
click at [312, 165] on div "[DATE] 25.6K URLs" at bounding box center [318, 178] width 205 height 32
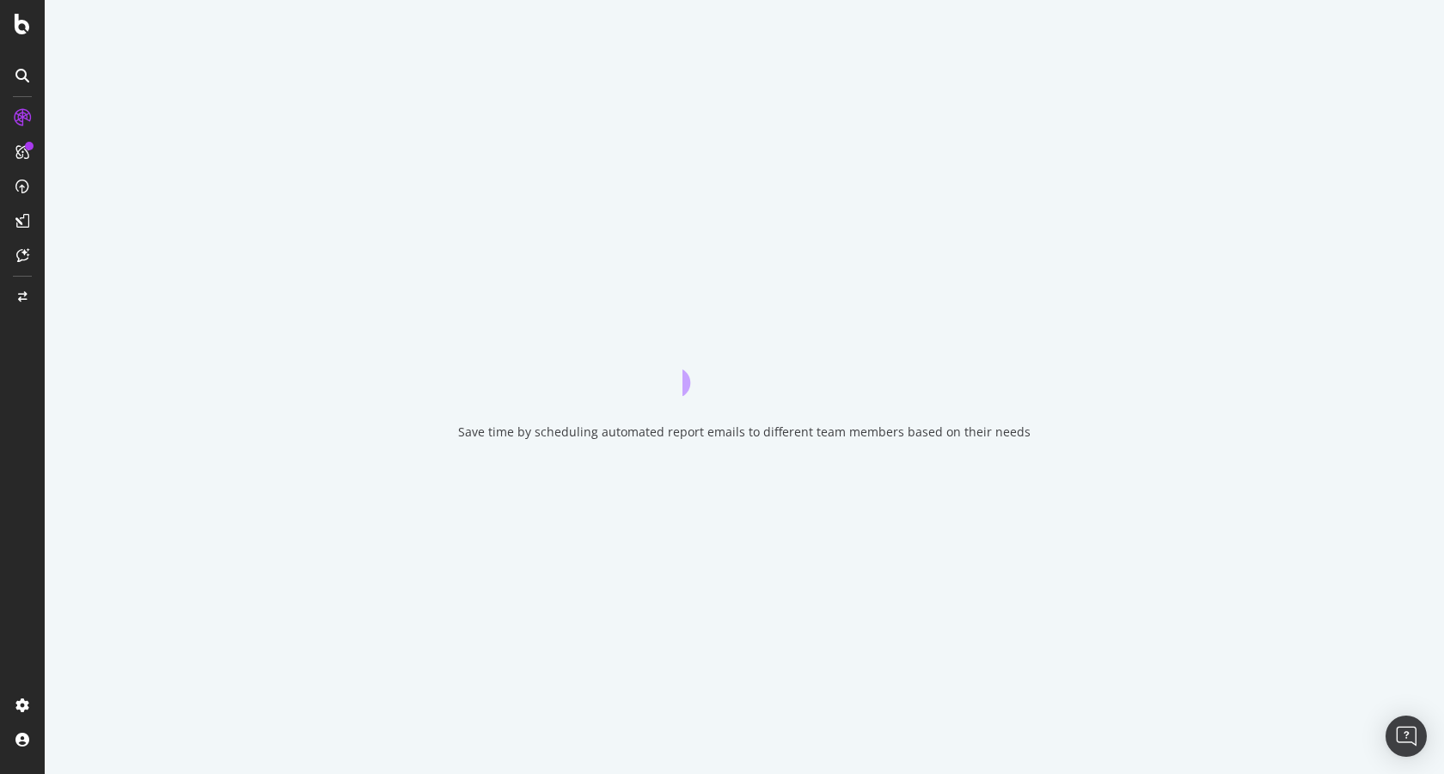
click at [311, 175] on div "Save time by scheduling automated report emails to different team members based…" at bounding box center [744, 387] width 1399 height 774
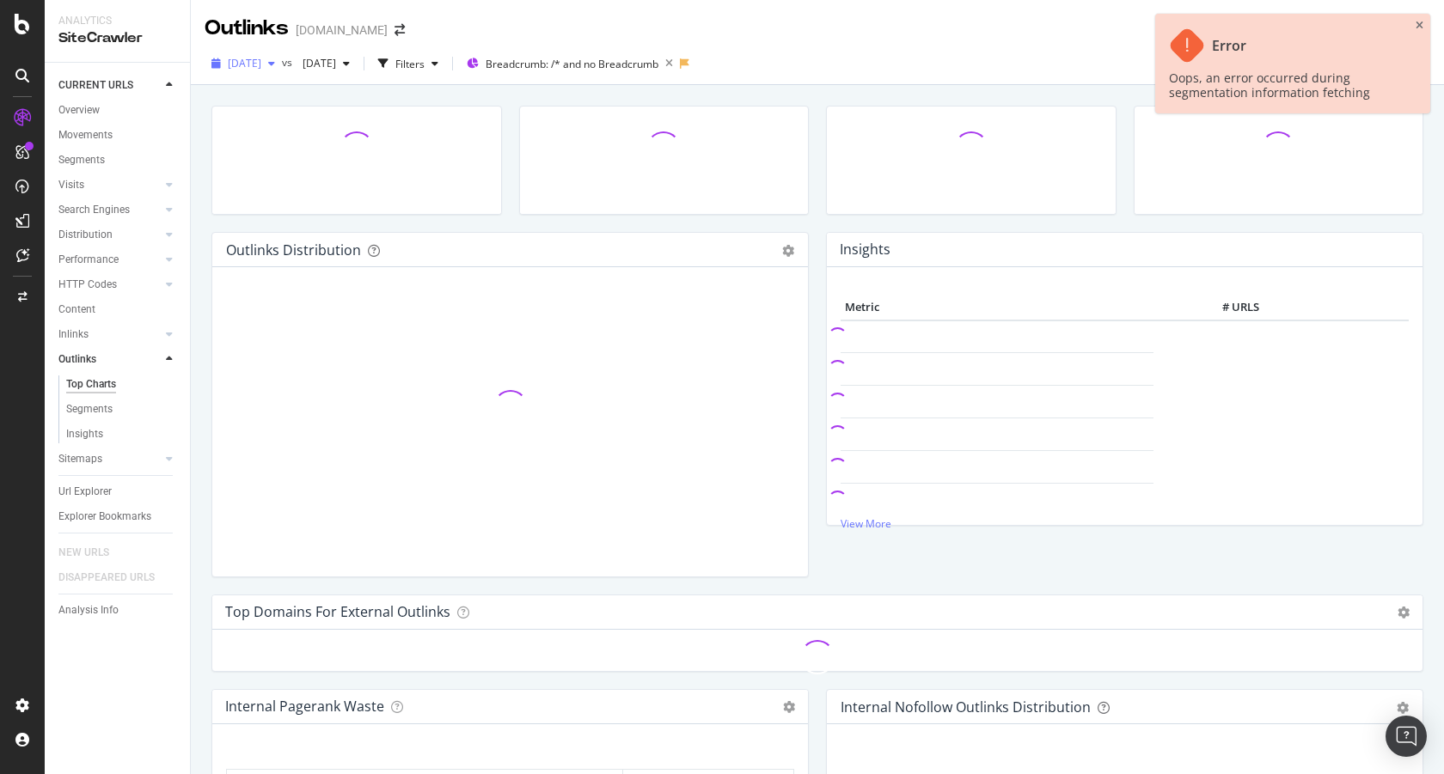
click at [261, 62] on span "[DATE]" at bounding box center [245, 63] width 34 height 15
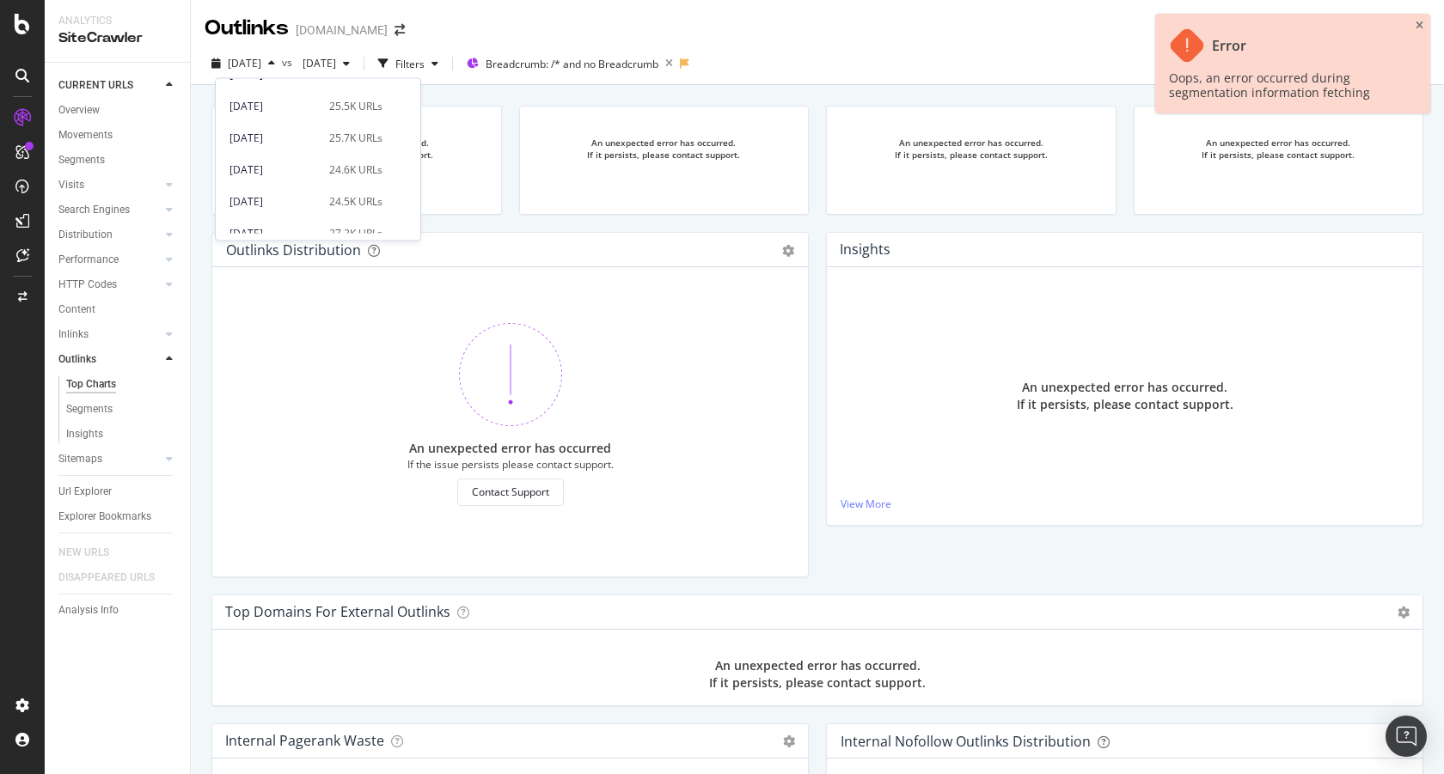
scroll to position [170, 0]
click at [285, 109] on div "[DATE]" at bounding box center [273, 114] width 89 height 15
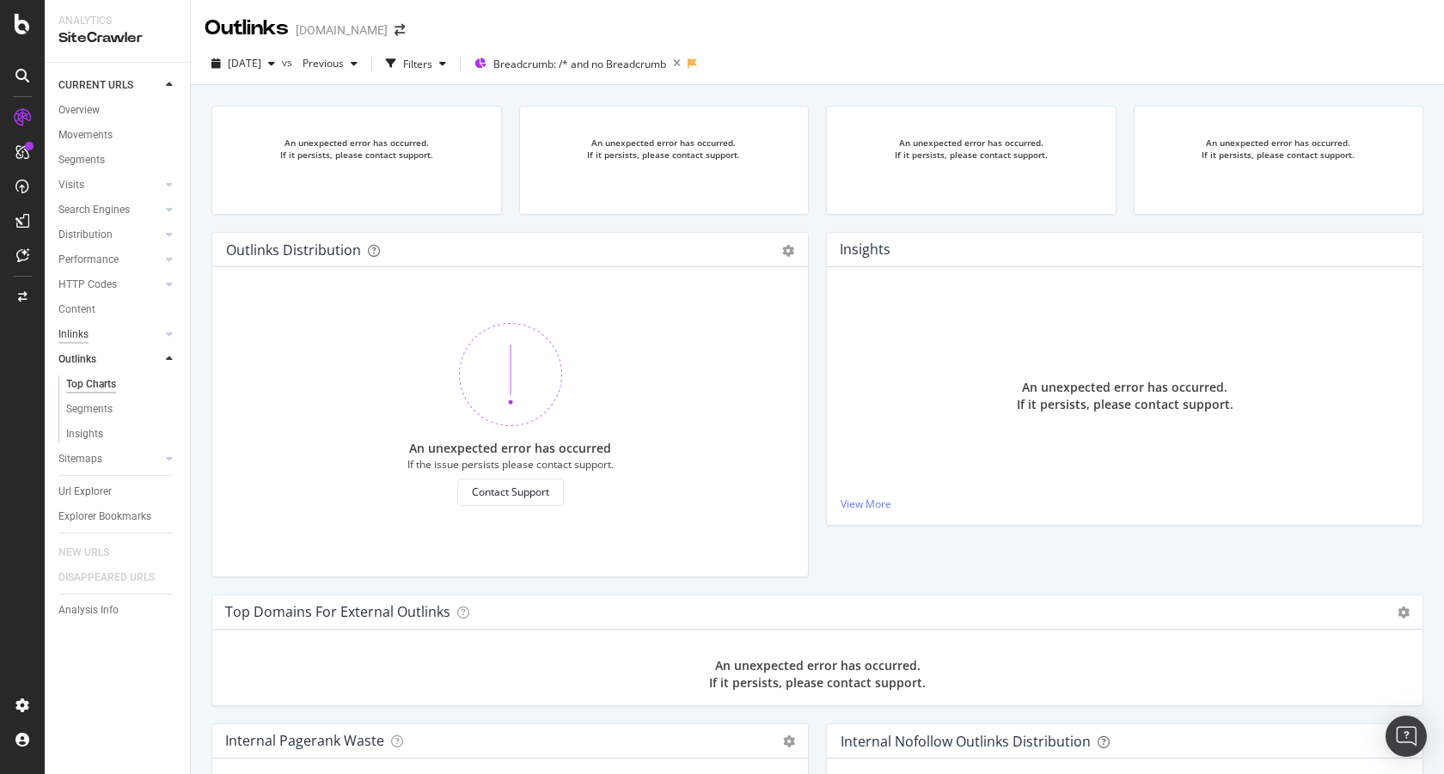
click at [88, 342] on div "Inlinks" at bounding box center [73, 335] width 30 height 18
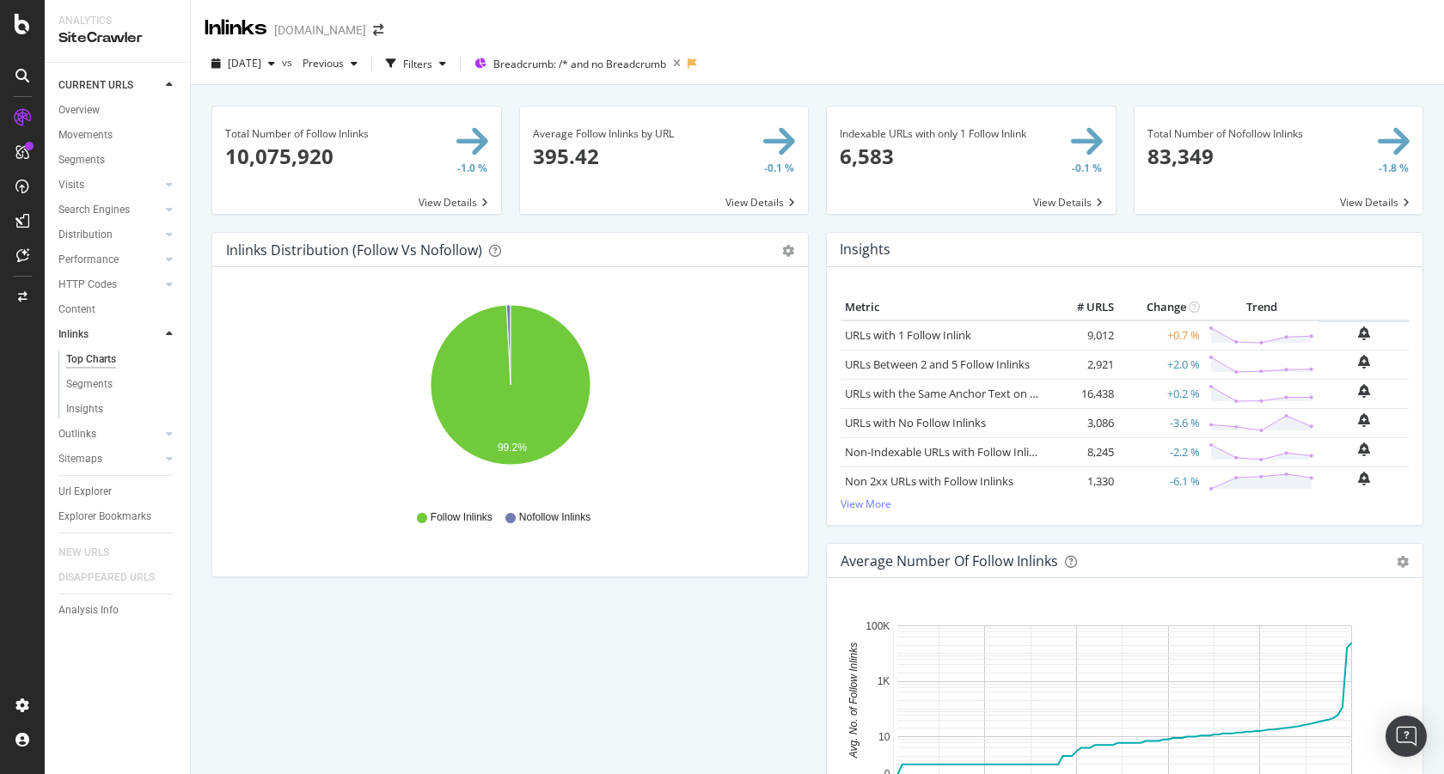
click at [110, 363] on div "Top Charts" at bounding box center [91, 360] width 50 height 18
click at [282, 70] on div "[DATE]" at bounding box center [243, 64] width 77 height 26
click at [289, 118] on div "[DATE]" at bounding box center [273, 125] width 89 height 15
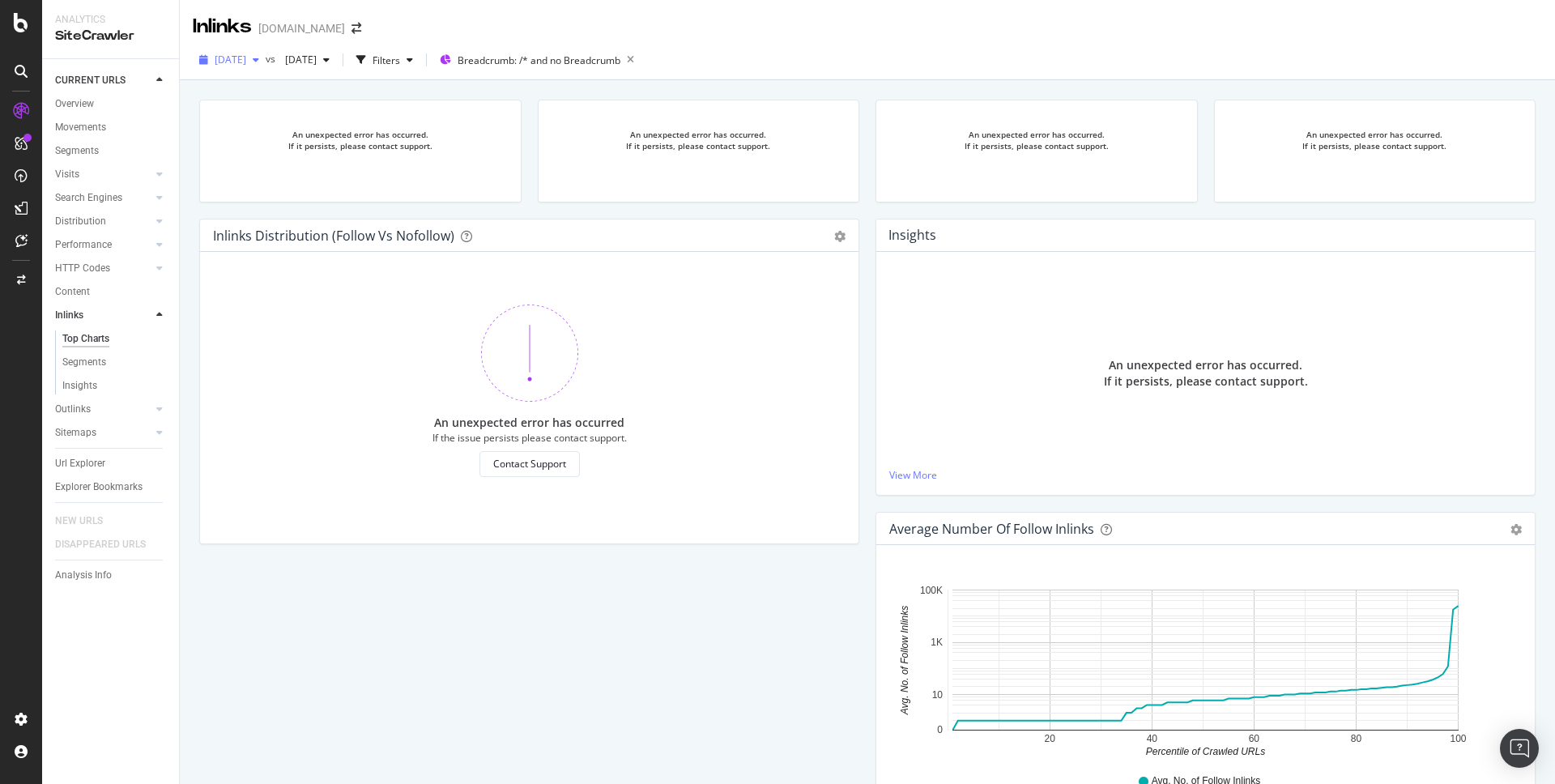
click at [246, 63] on span "[DATE]" at bounding box center [231, 59] width 32 height 14
click at [270, 145] on div "[DATE]" at bounding box center [257, 148] width 84 height 14
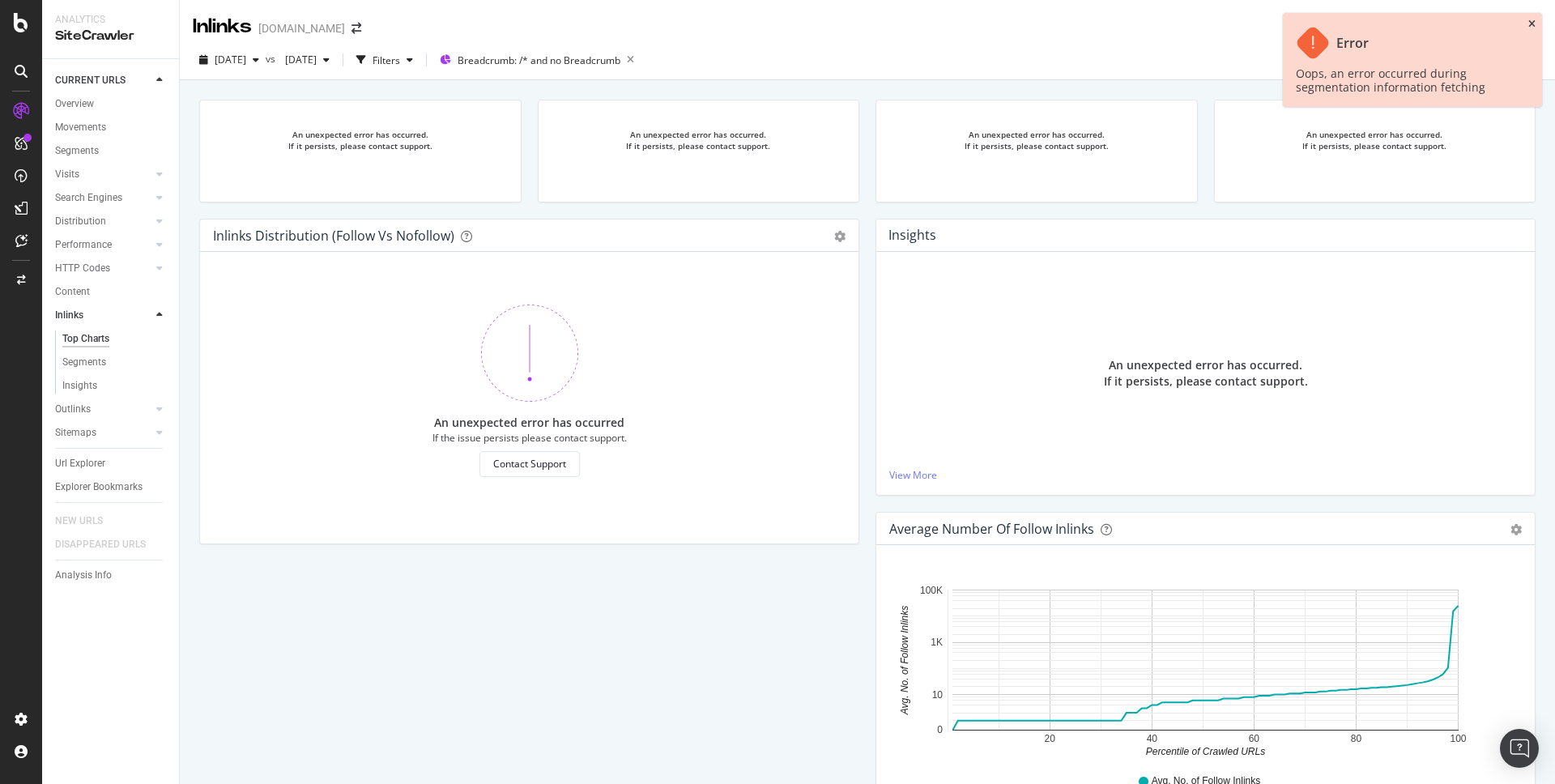
click at [1360, 24] on icon "close toast" at bounding box center [1532, 24] width 8 height 9
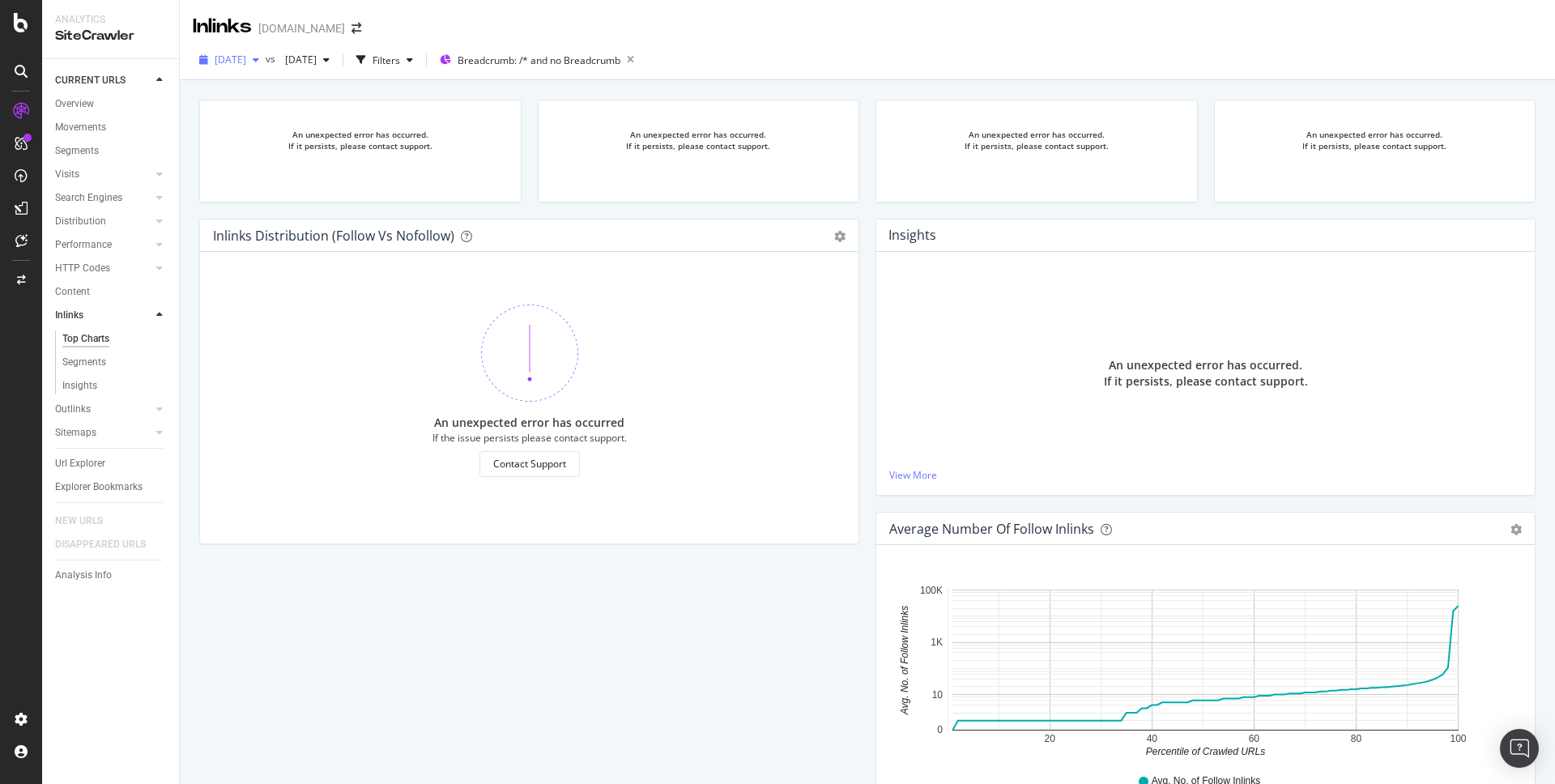
click at [265, 68] on div "[DATE]" at bounding box center [229, 60] width 73 height 24
click at [272, 174] on div "[DATE]" at bounding box center [257, 177] width 84 height 14
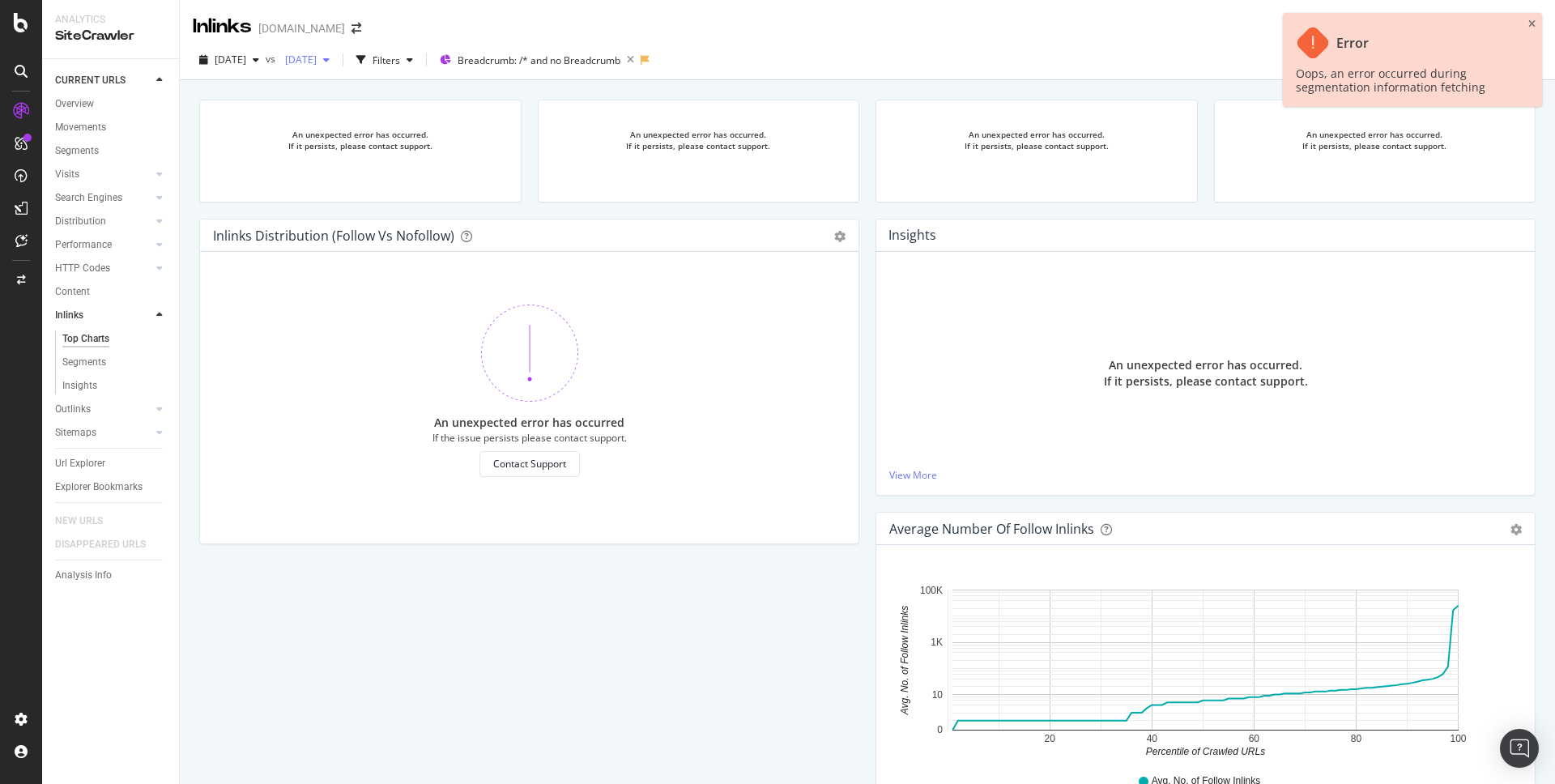
click at [317, 58] on span "[DATE]" at bounding box center [298, 59] width 38 height 14
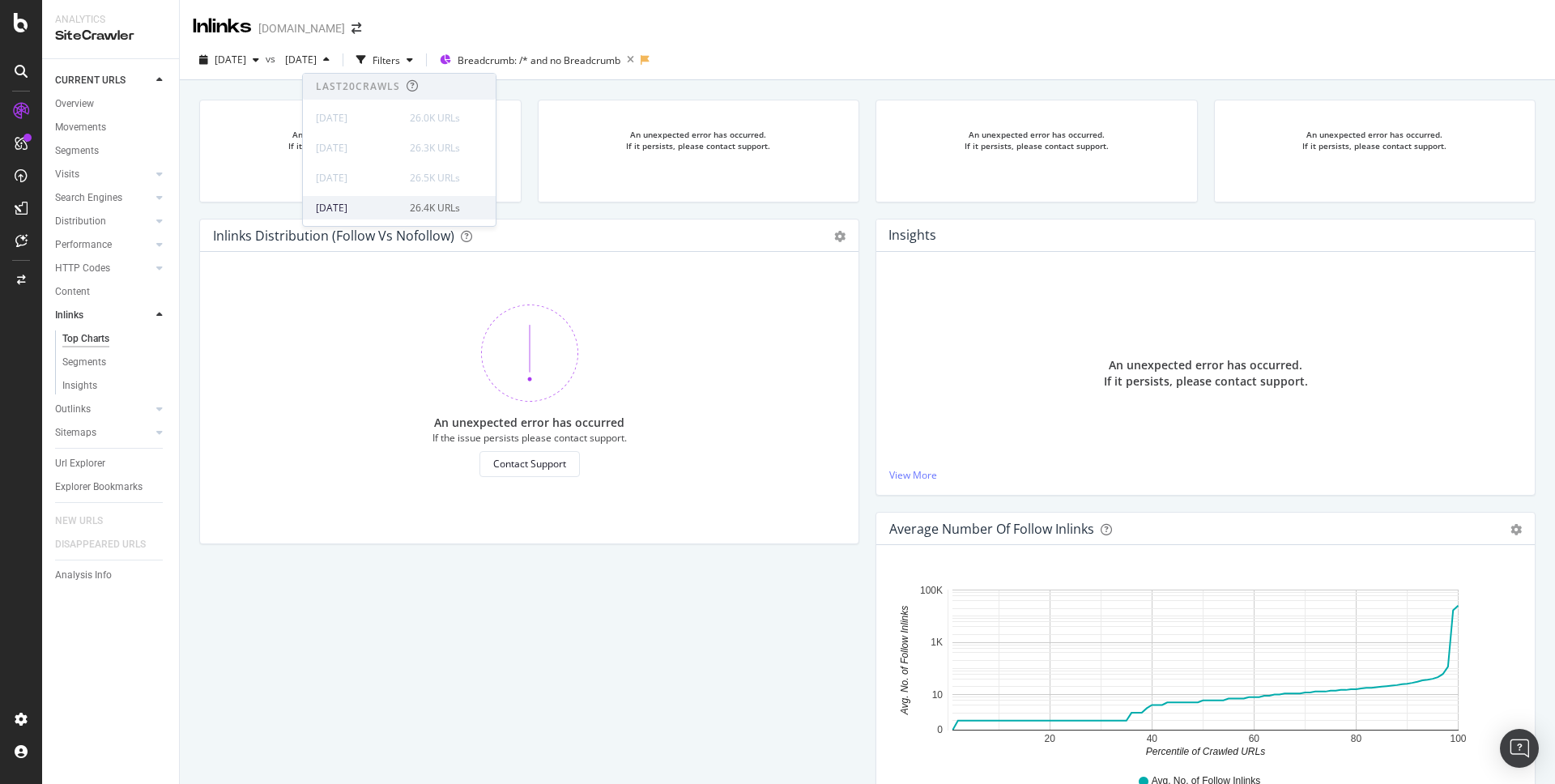
click at [379, 201] on div "[DATE]" at bounding box center [357, 207] width 84 height 14
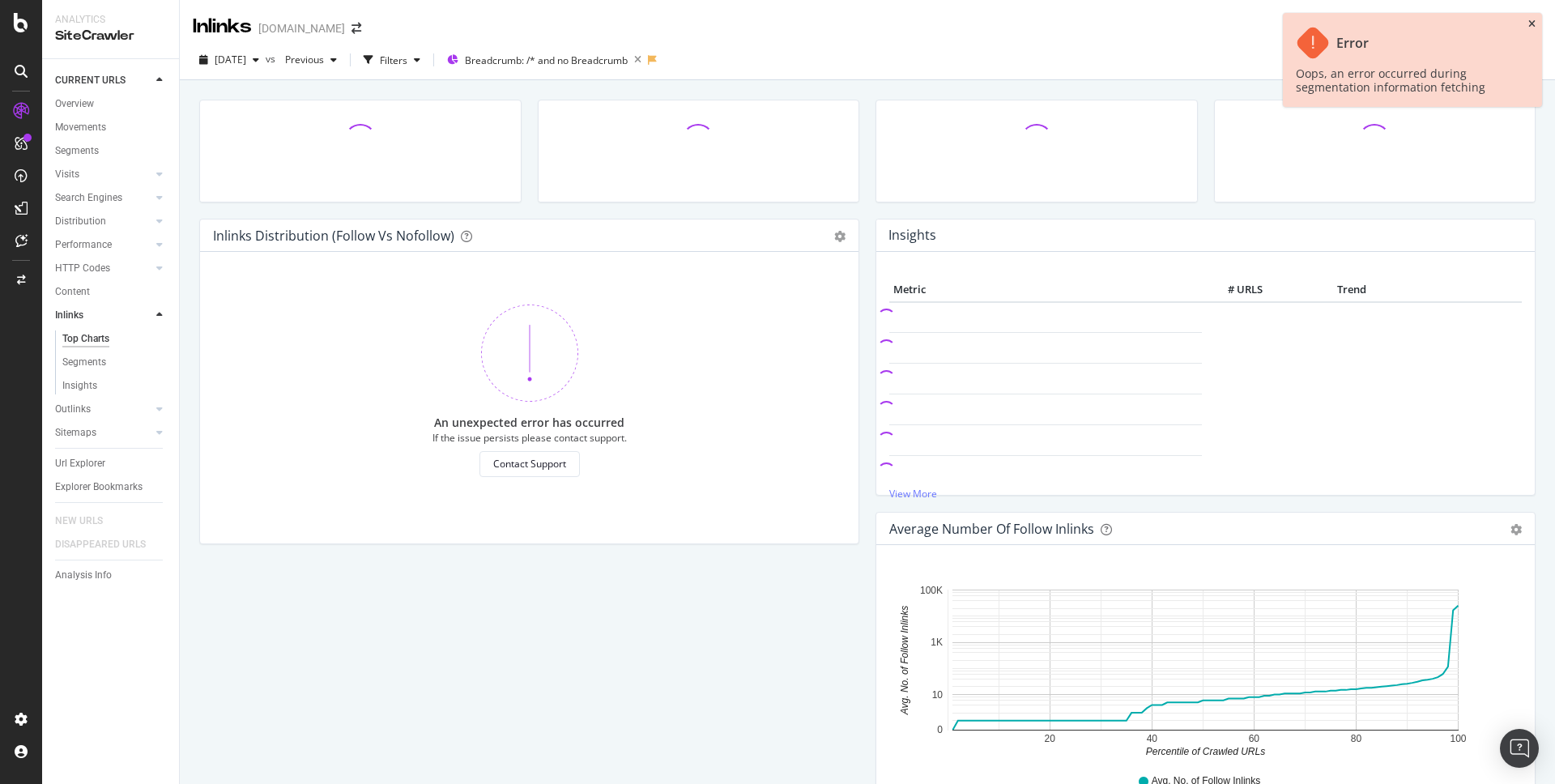
click at [1360, 23] on icon "close toast" at bounding box center [1532, 24] width 8 height 9
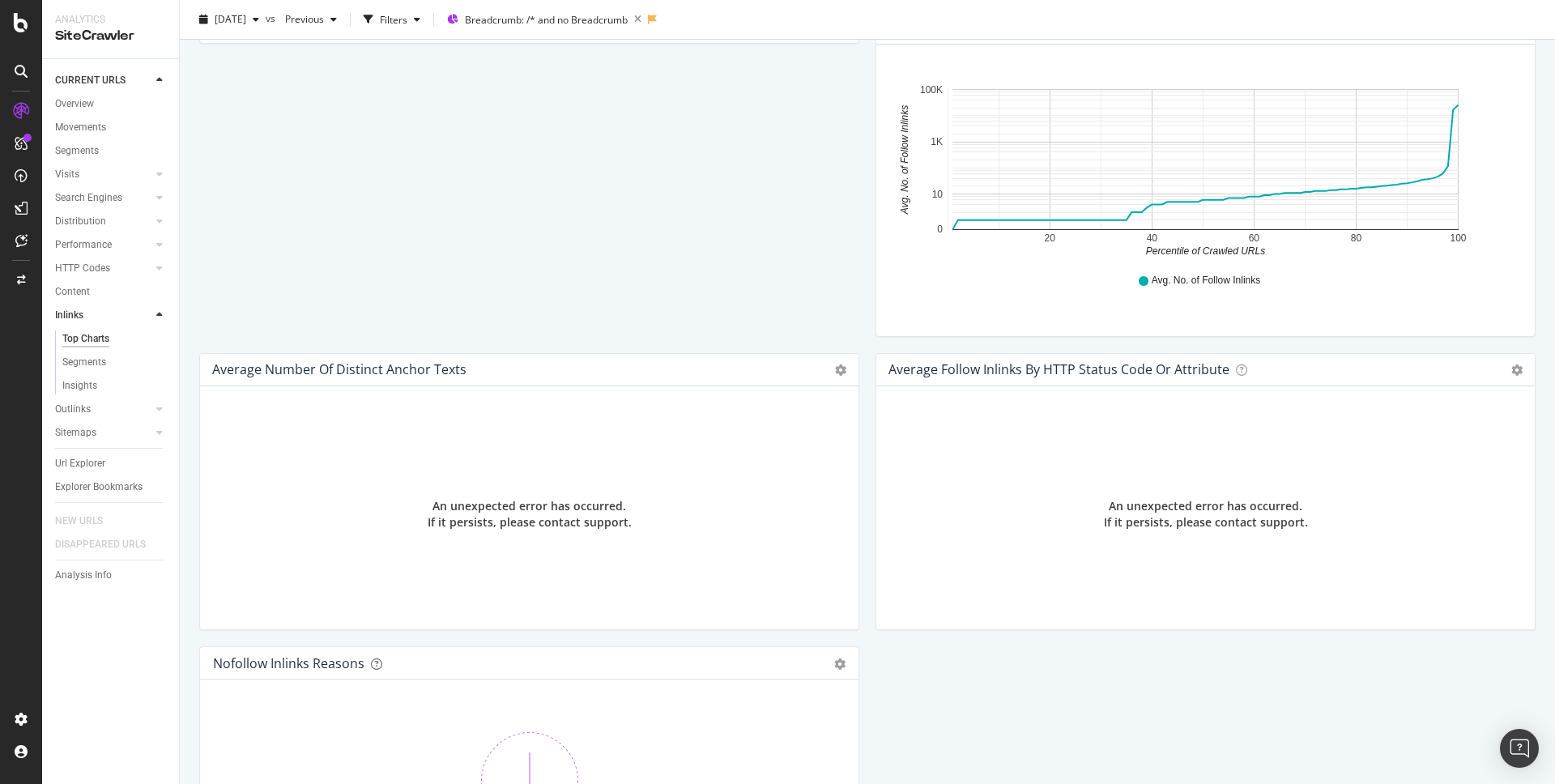
scroll to position [502, 0]
click at [620, 16] on span "Breadcrumb: /* and no Breadcrumb" at bounding box center [546, 19] width 163 height 14
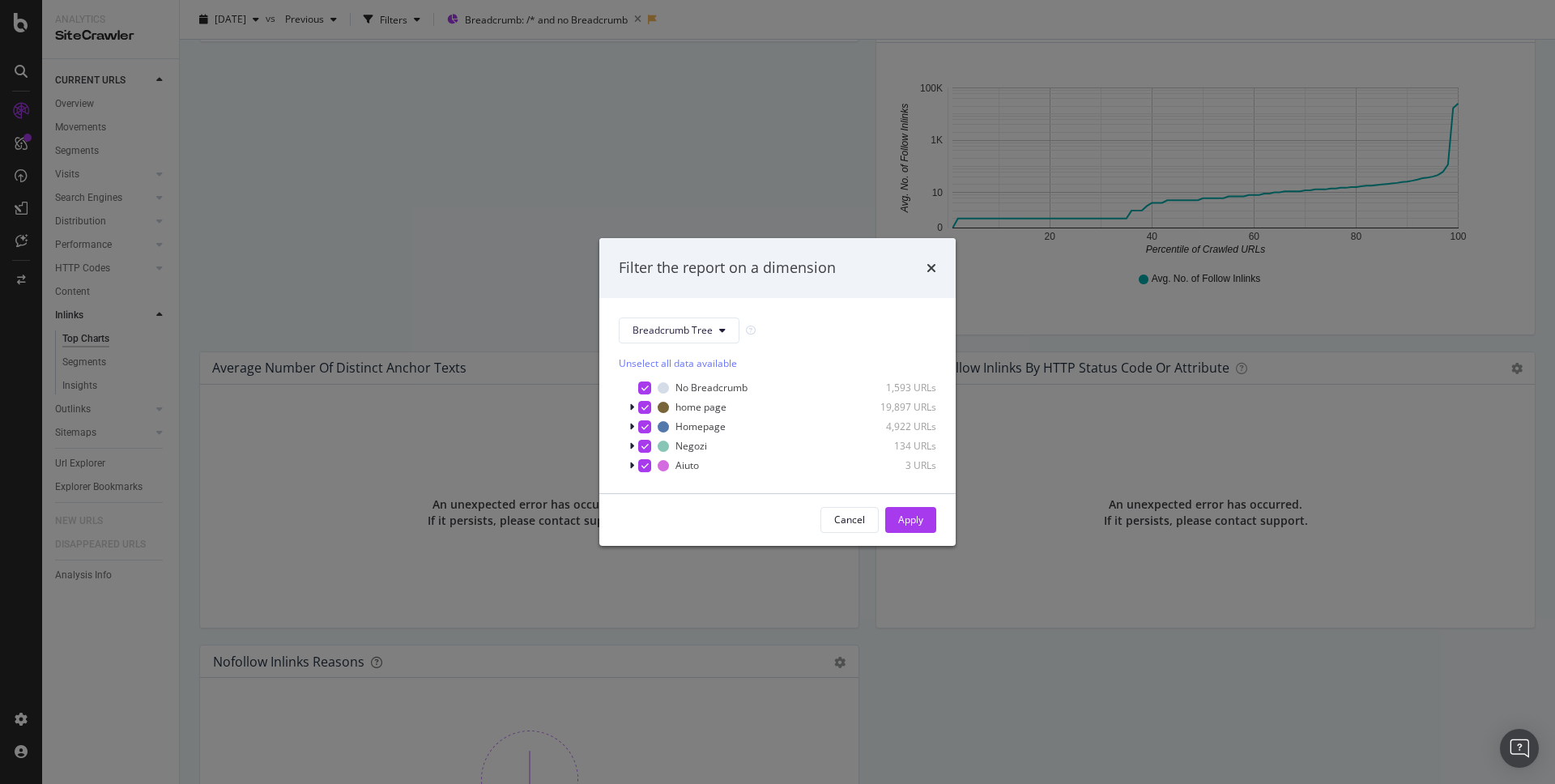
click at [933, 279] on div "Filter the report on a dimension" at bounding box center [778, 269] width 356 height 60
click at [931, 267] on icon "times" at bounding box center [931, 269] width 9 height 13
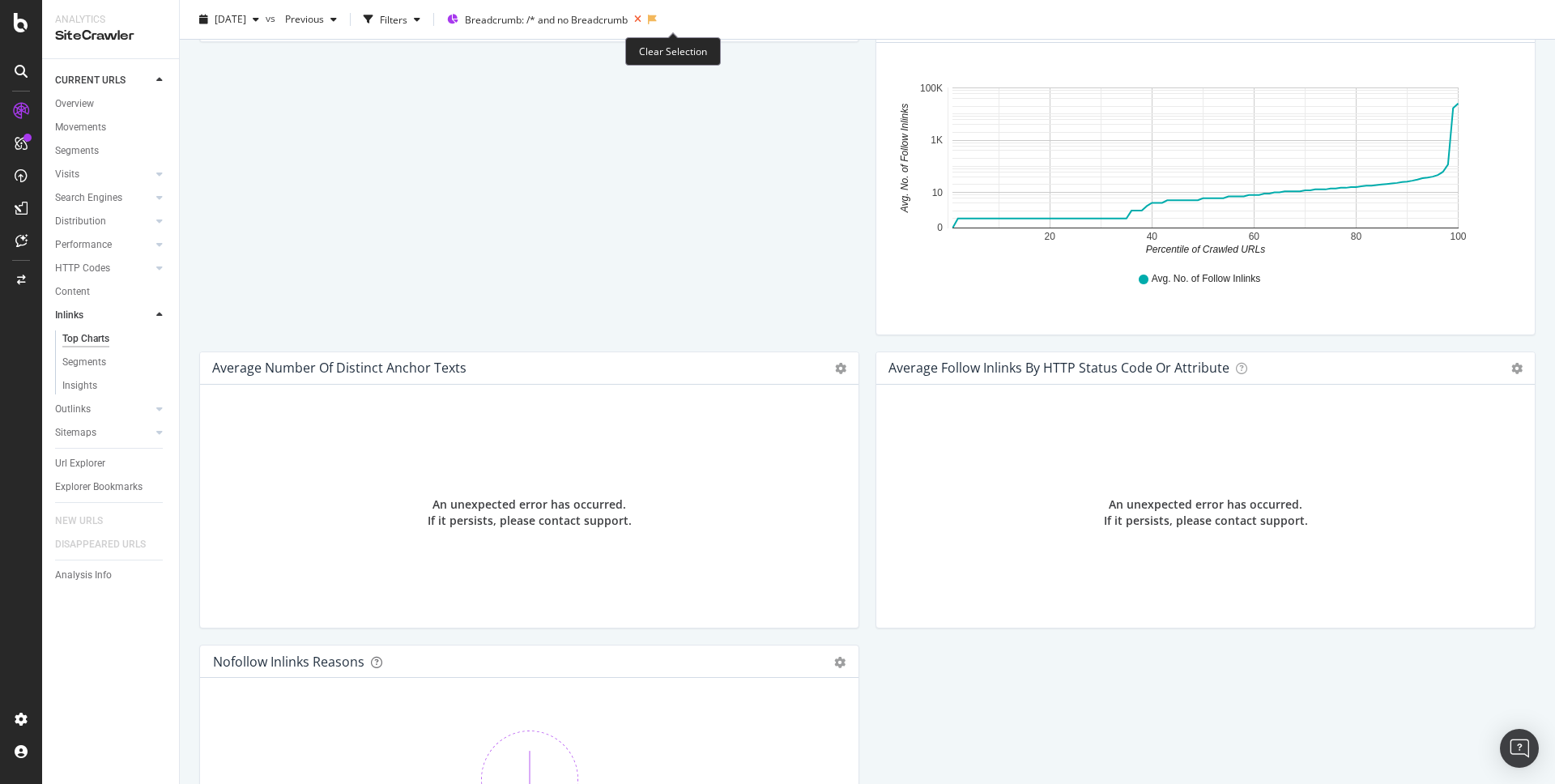
click at [647, 20] on icon at bounding box center [637, 20] width 20 height 23
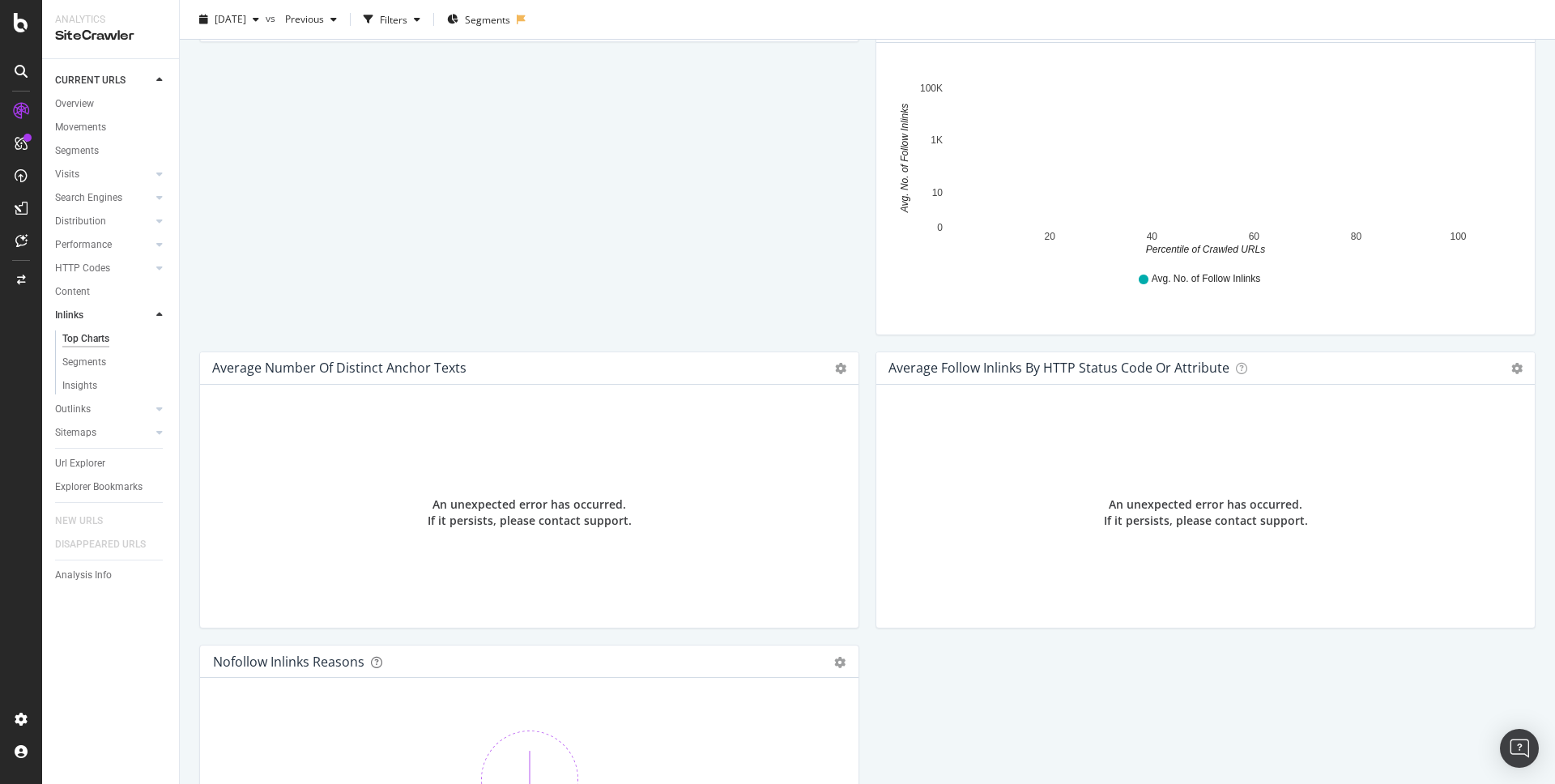
scroll to position [502, 0]
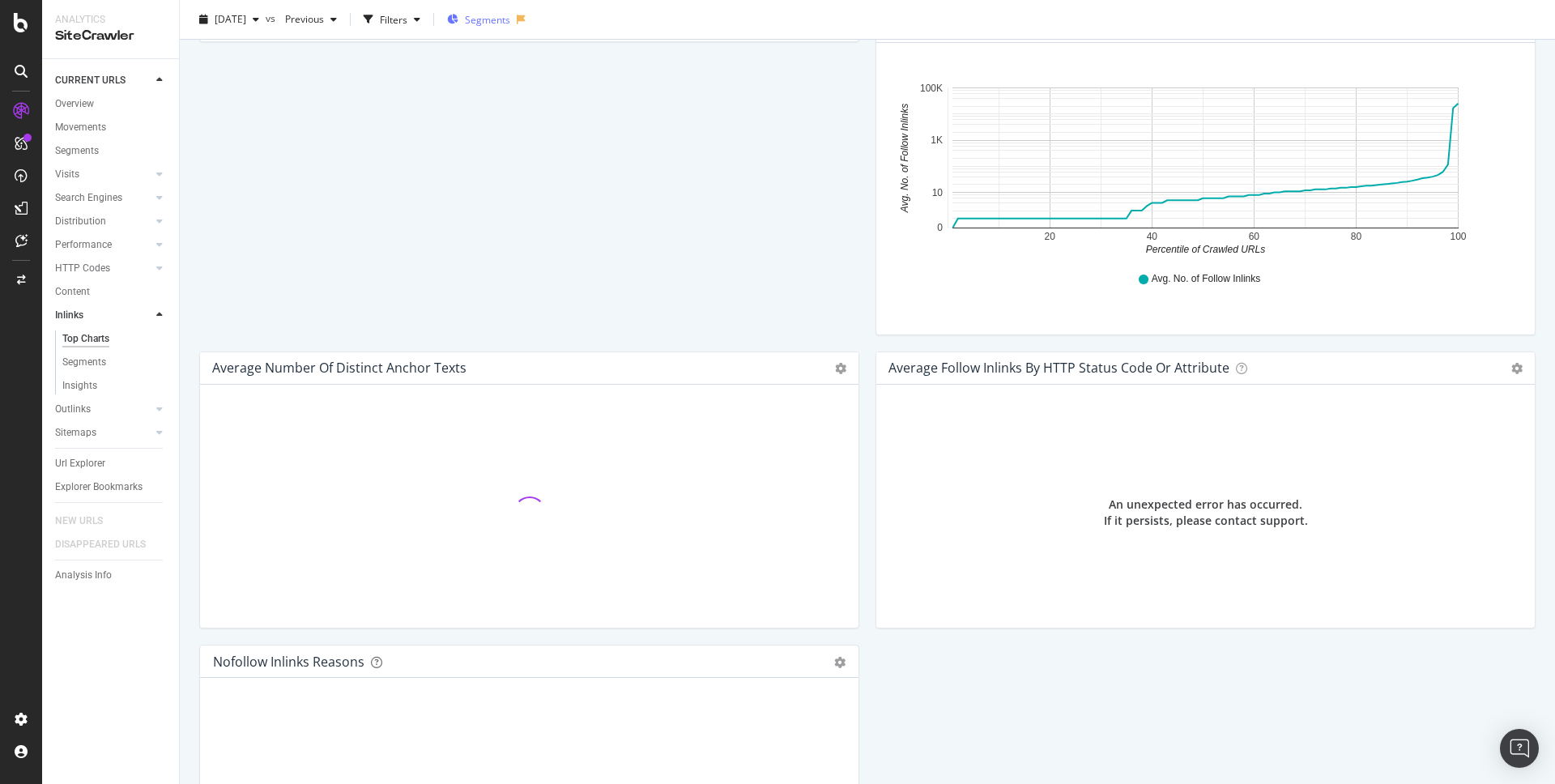
click at [510, 24] on span "Segments" at bounding box center [487, 19] width 45 height 14
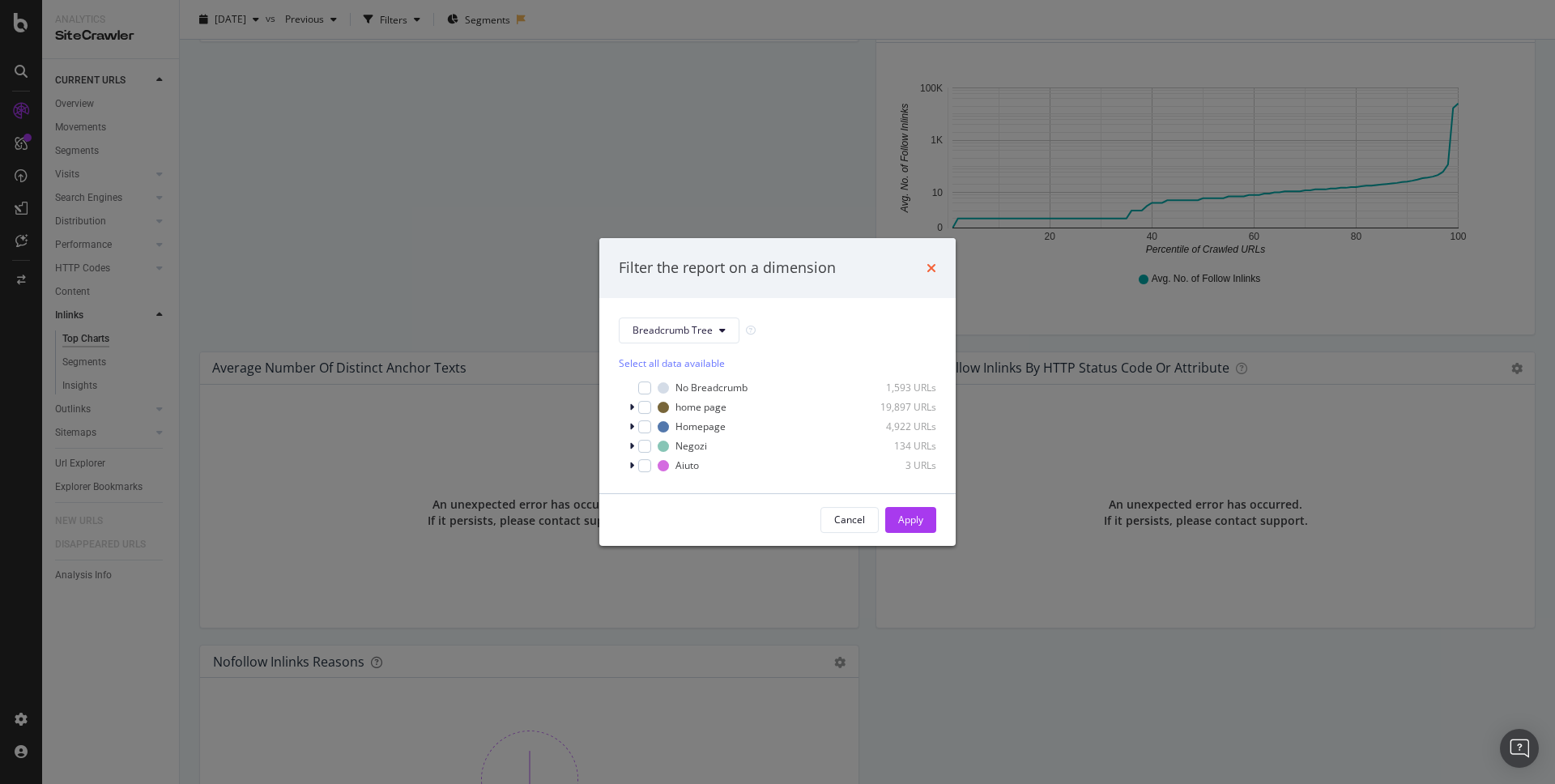
click at [935, 262] on icon "times" at bounding box center [931, 269] width 9 height 13
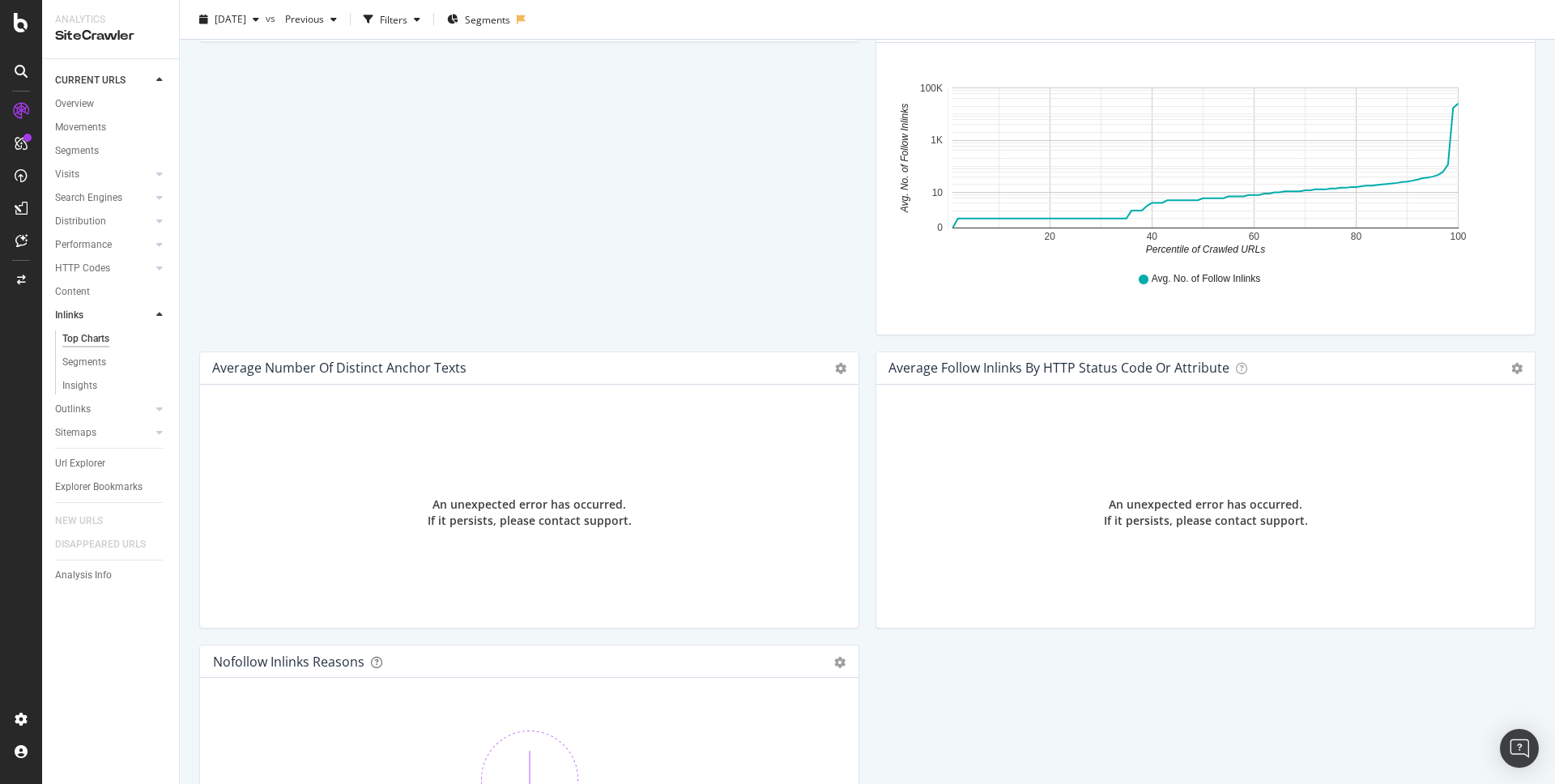
scroll to position [0, 0]
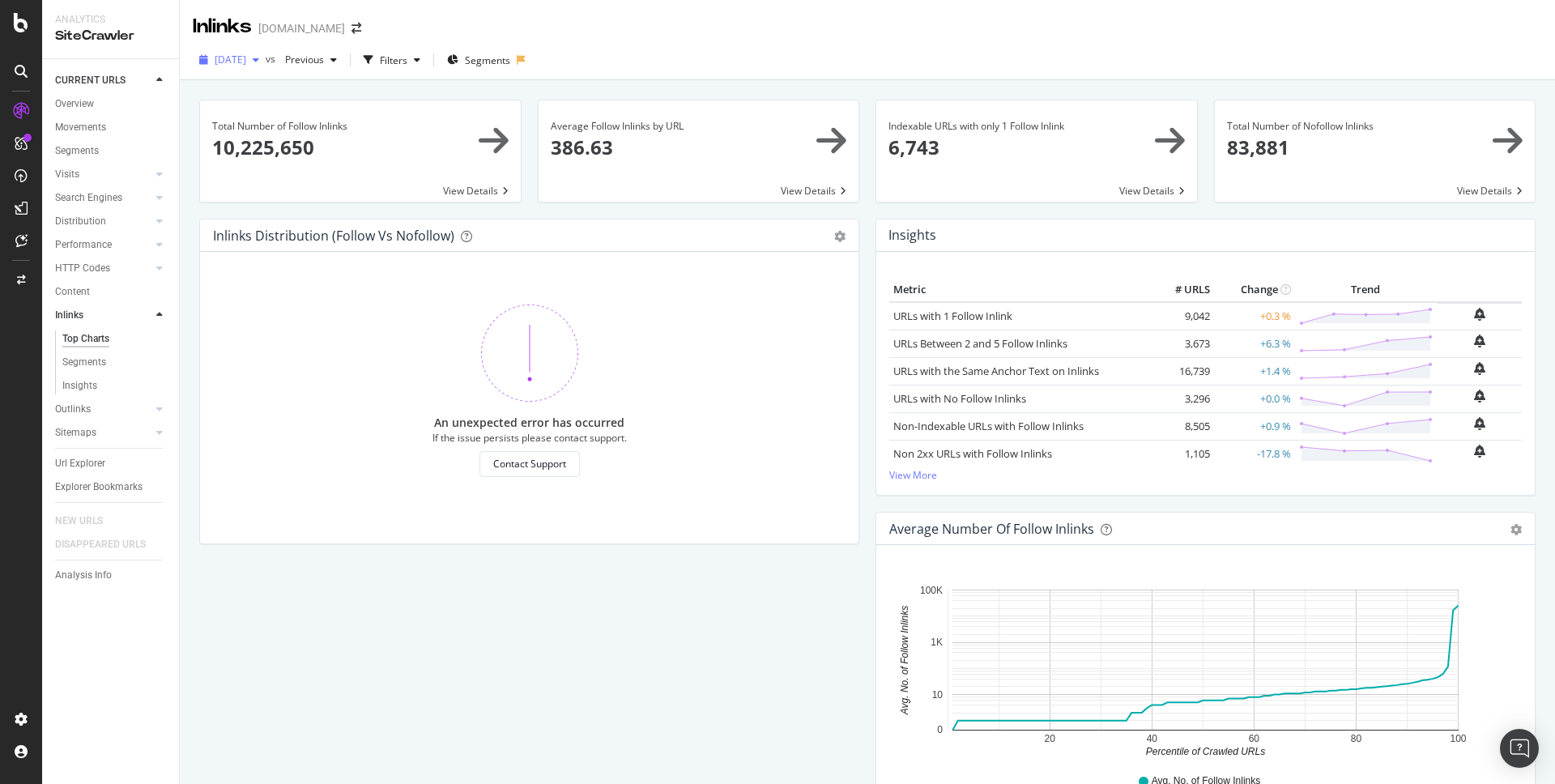
click at [246, 59] on span "[DATE]" at bounding box center [231, 59] width 32 height 14
click at [275, 196] on div "[DATE]" at bounding box center [257, 202] width 84 height 14
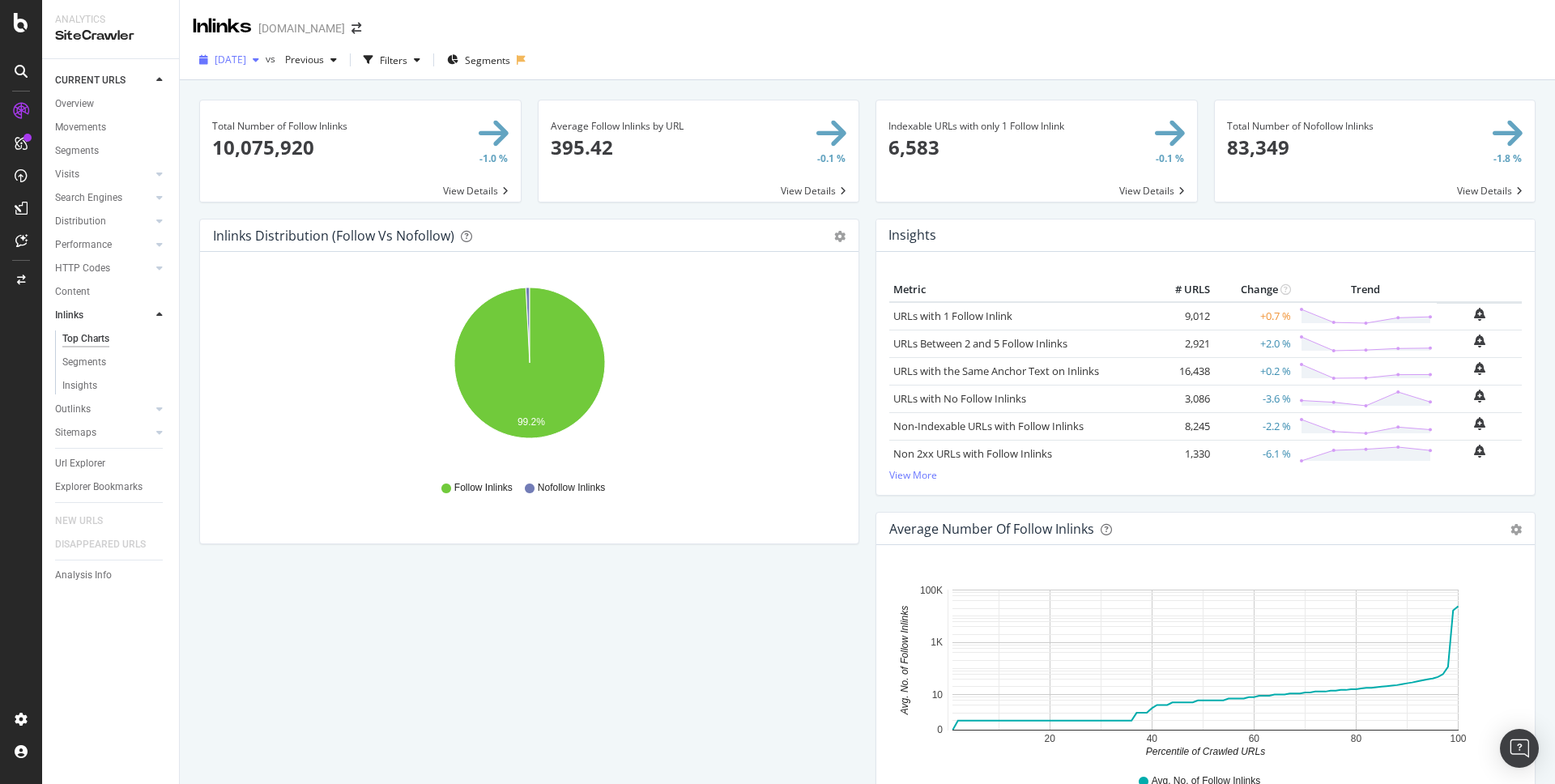
click at [246, 60] on span "[DATE]" at bounding box center [231, 59] width 32 height 14
click at [285, 175] on div "[DATE]" at bounding box center [257, 176] width 84 height 14
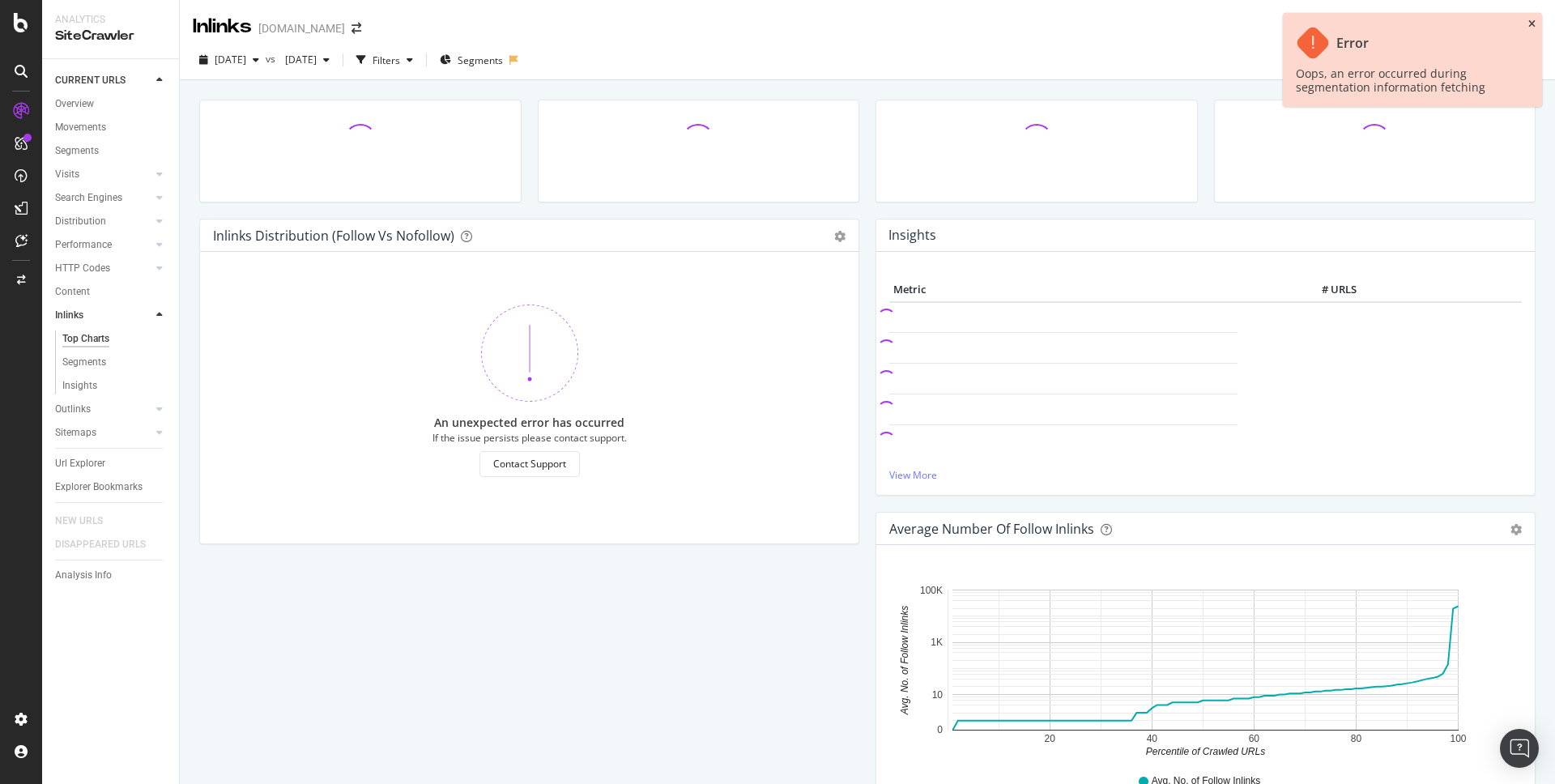
click at [1360, 22] on icon "close toast" at bounding box center [1532, 24] width 8 height 9
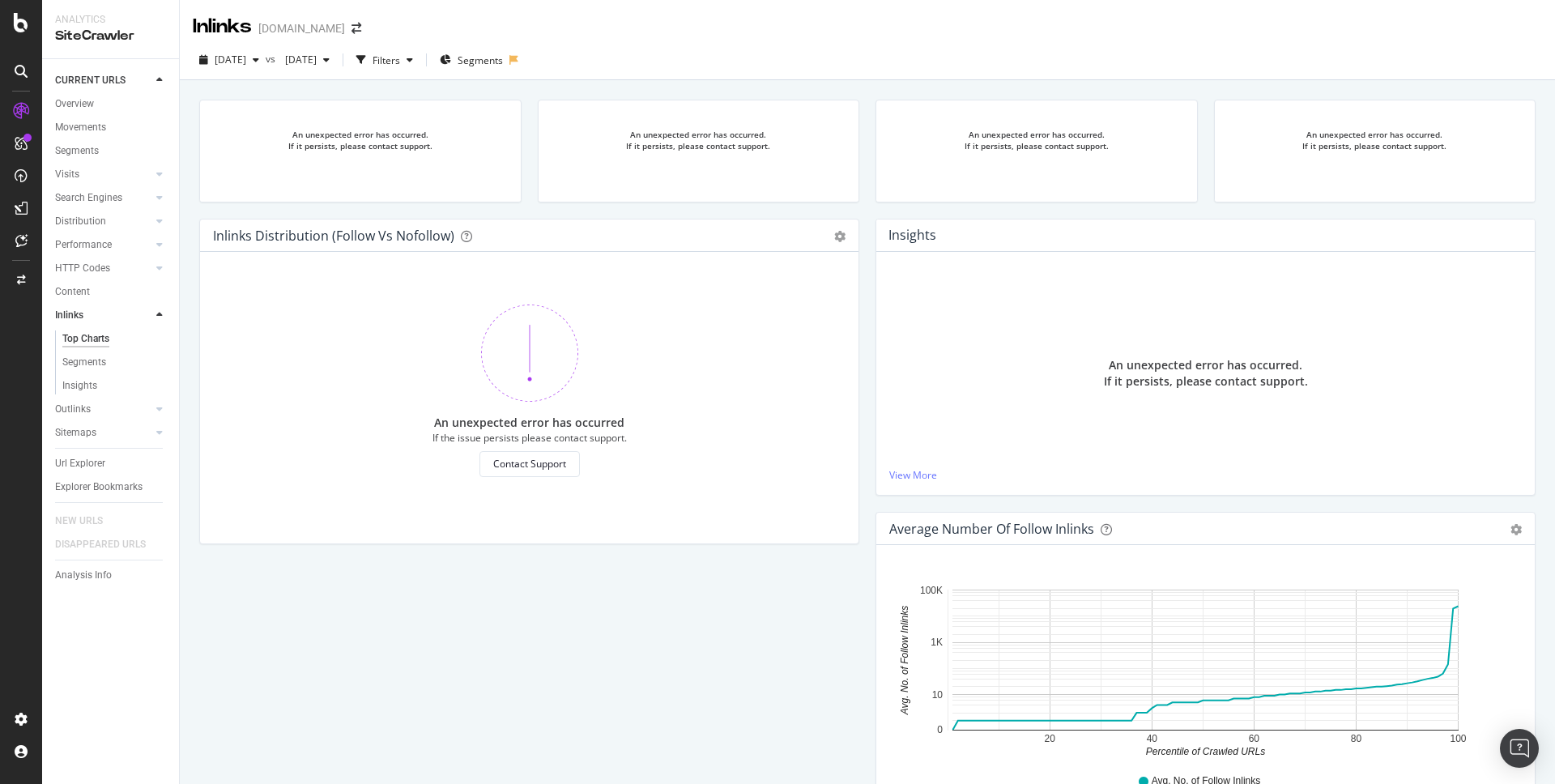
click at [281, 29] on div "[DOMAIN_NAME]" at bounding box center [302, 27] width 87 height 16
click at [352, 25] on icon "arrow-right-arrow-left" at bounding box center [356, 28] width 9 height 11
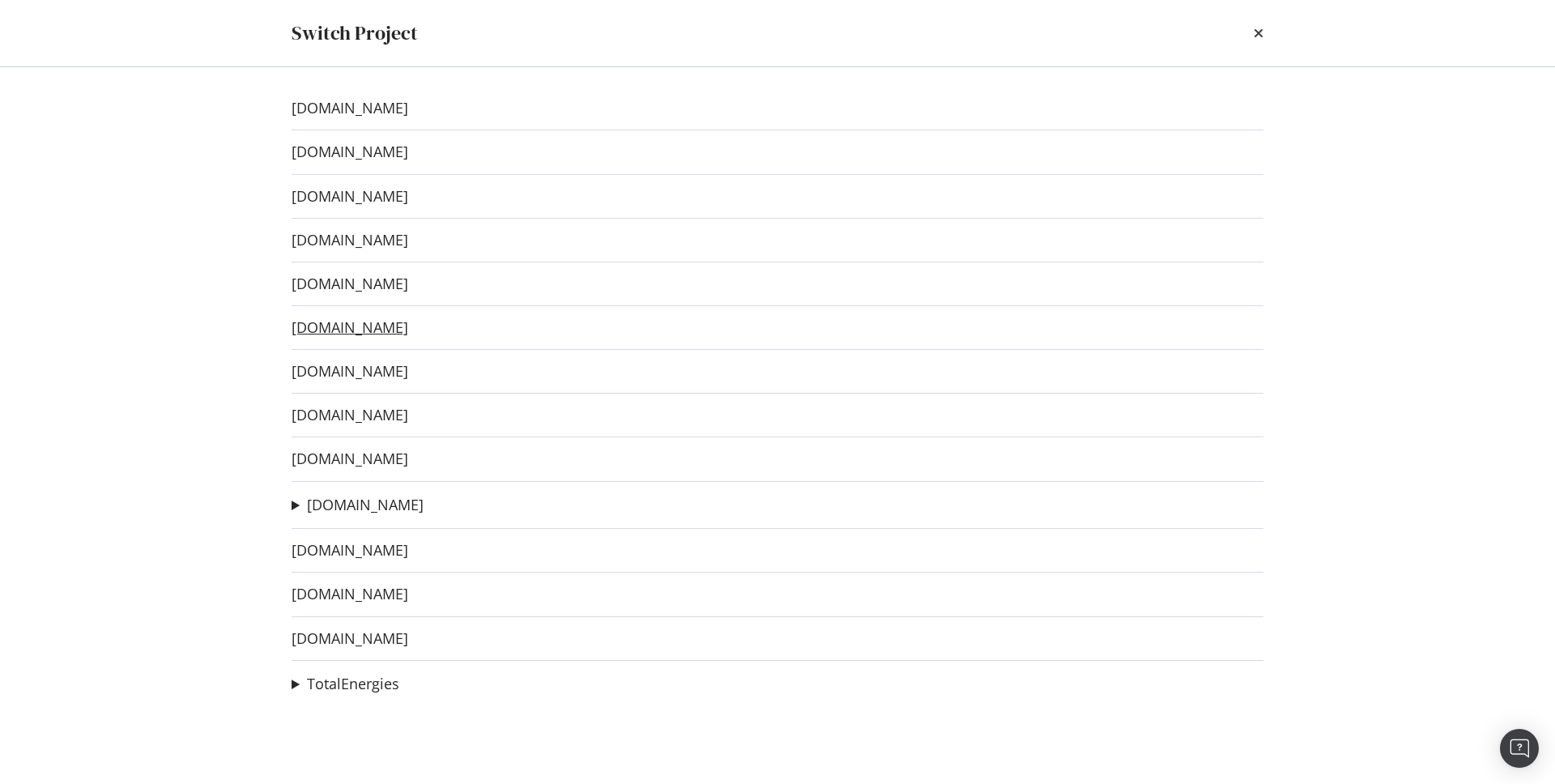
click at [385, 328] on link "[DOMAIN_NAME]" at bounding box center [350, 328] width 117 height 17
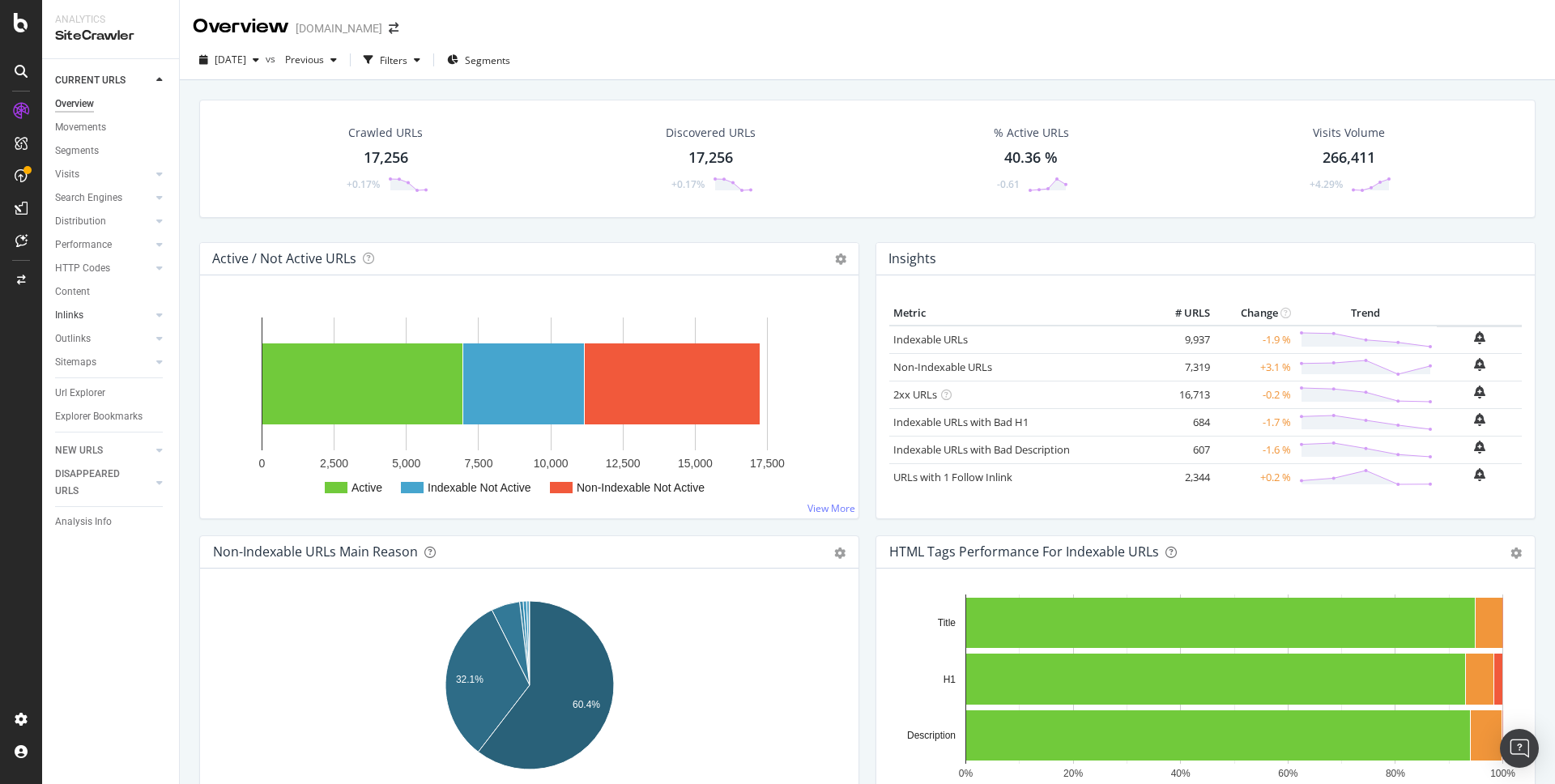
click at [85, 309] on link "Inlinks" at bounding box center [103, 316] width 96 height 17
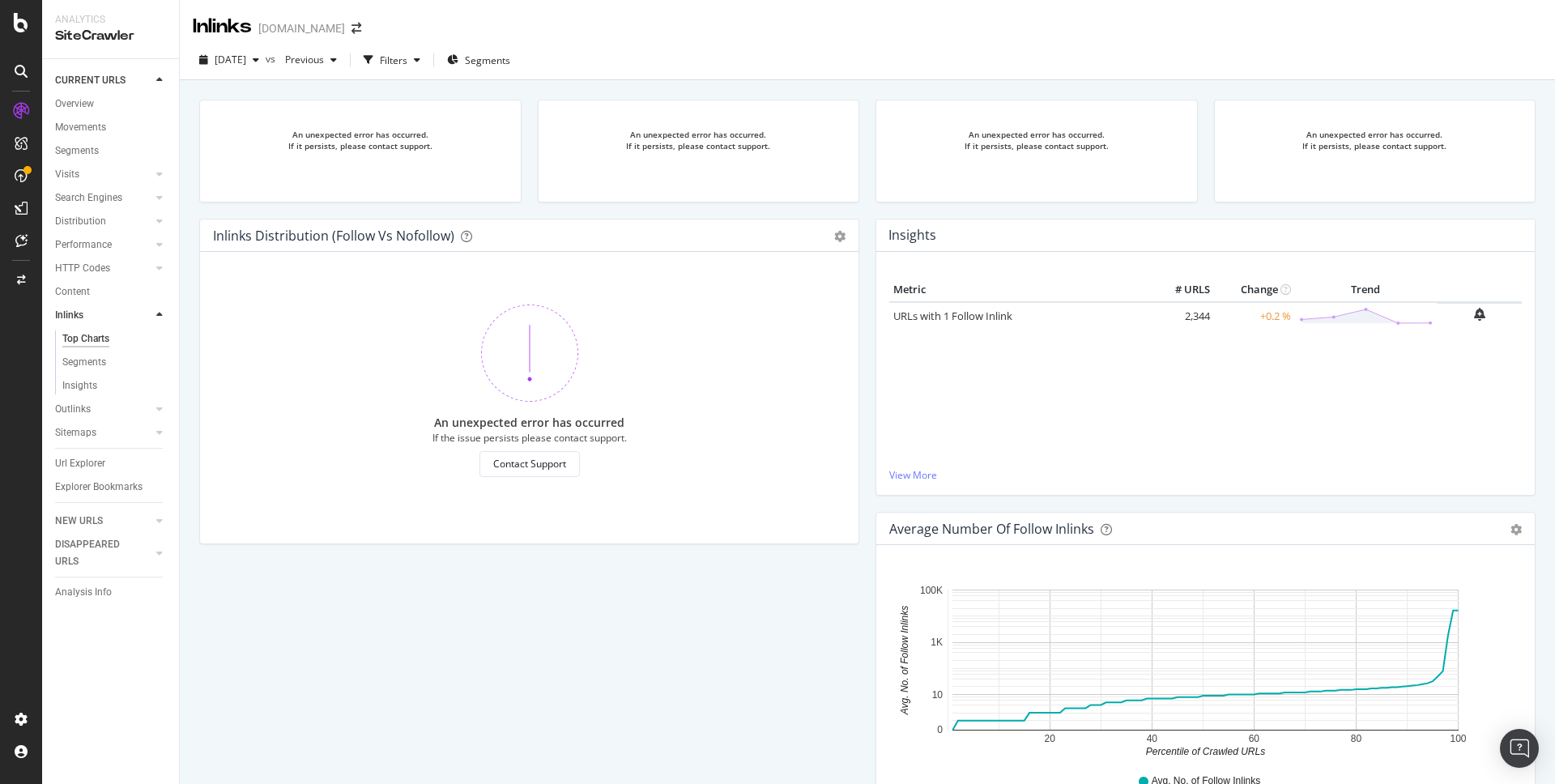
click at [331, 38] on div "Inlinks [DOMAIN_NAME]" at bounding box center [286, 26] width 185 height 27
click at [345, 32] on span at bounding box center [356, 28] width 23 height 11
click at [358, 32] on span at bounding box center [356, 28] width 23 height 11
click at [352, 31] on icon "arrow-right-arrow-left" at bounding box center [356, 28] width 9 height 11
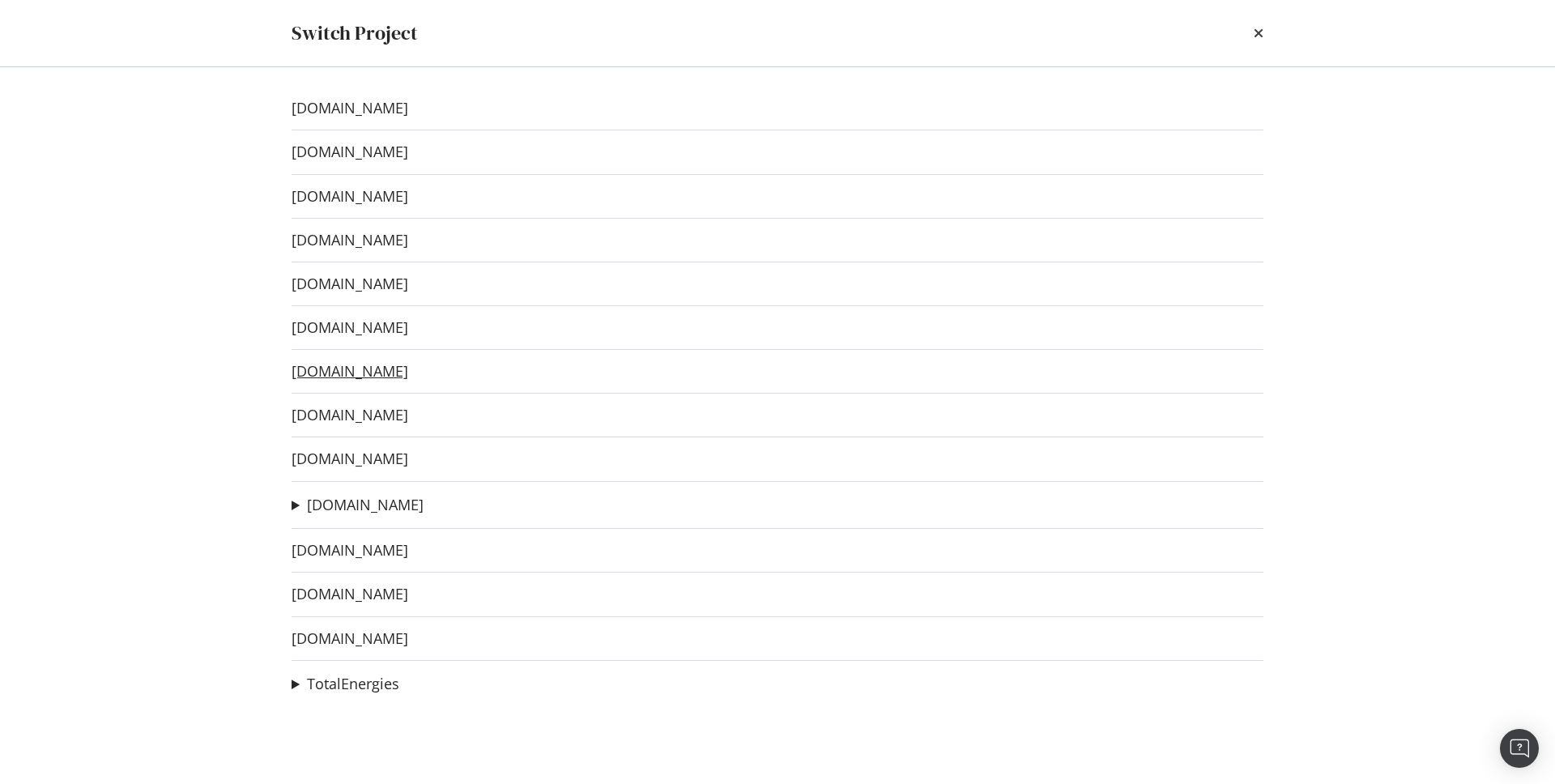
click at [367, 366] on link "[DOMAIN_NAME]" at bounding box center [350, 371] width 117 height 17
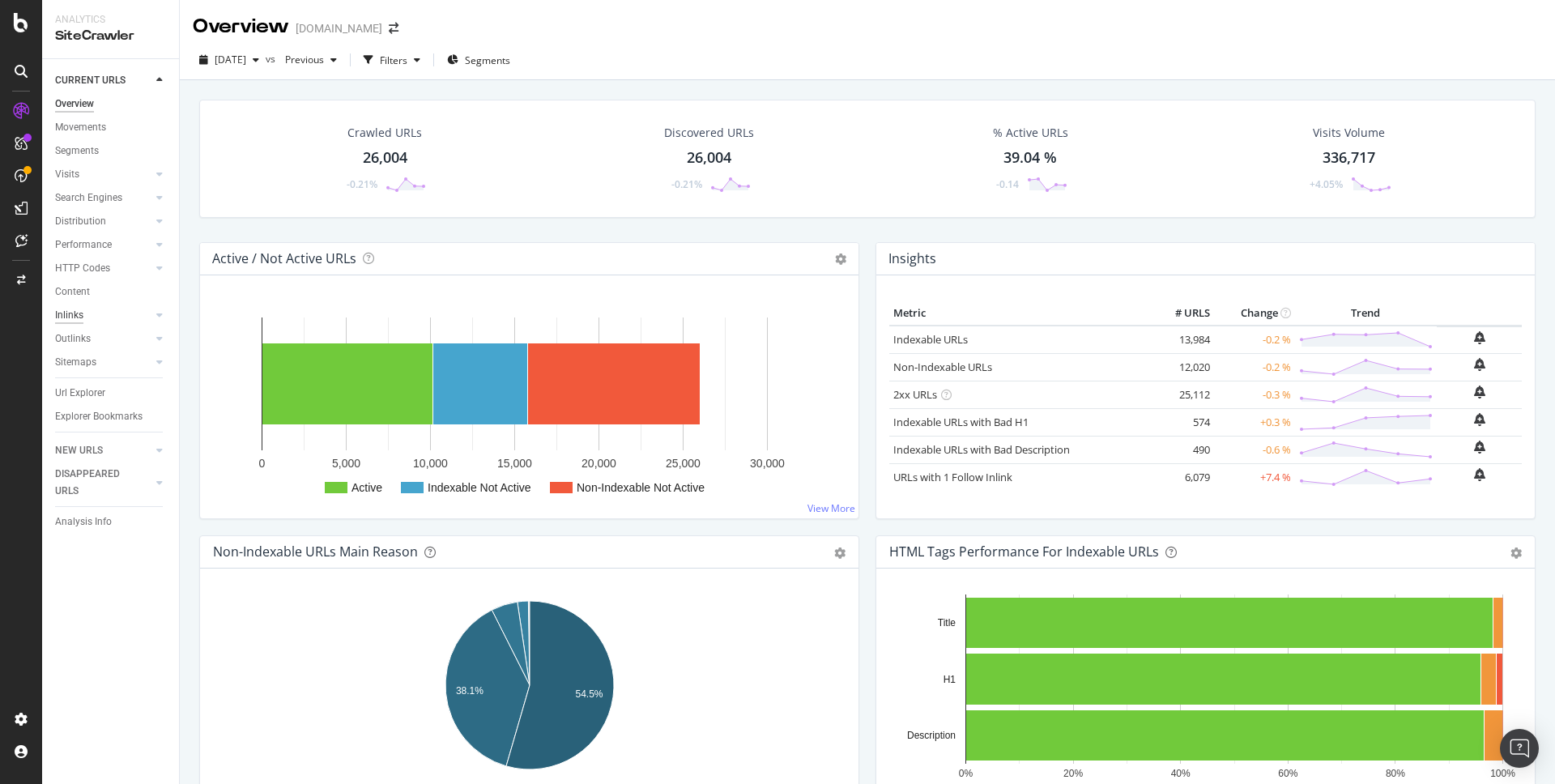
click at [76, 313] on div "Inlinks" at bounding box center [69, 316] width 28 height 17
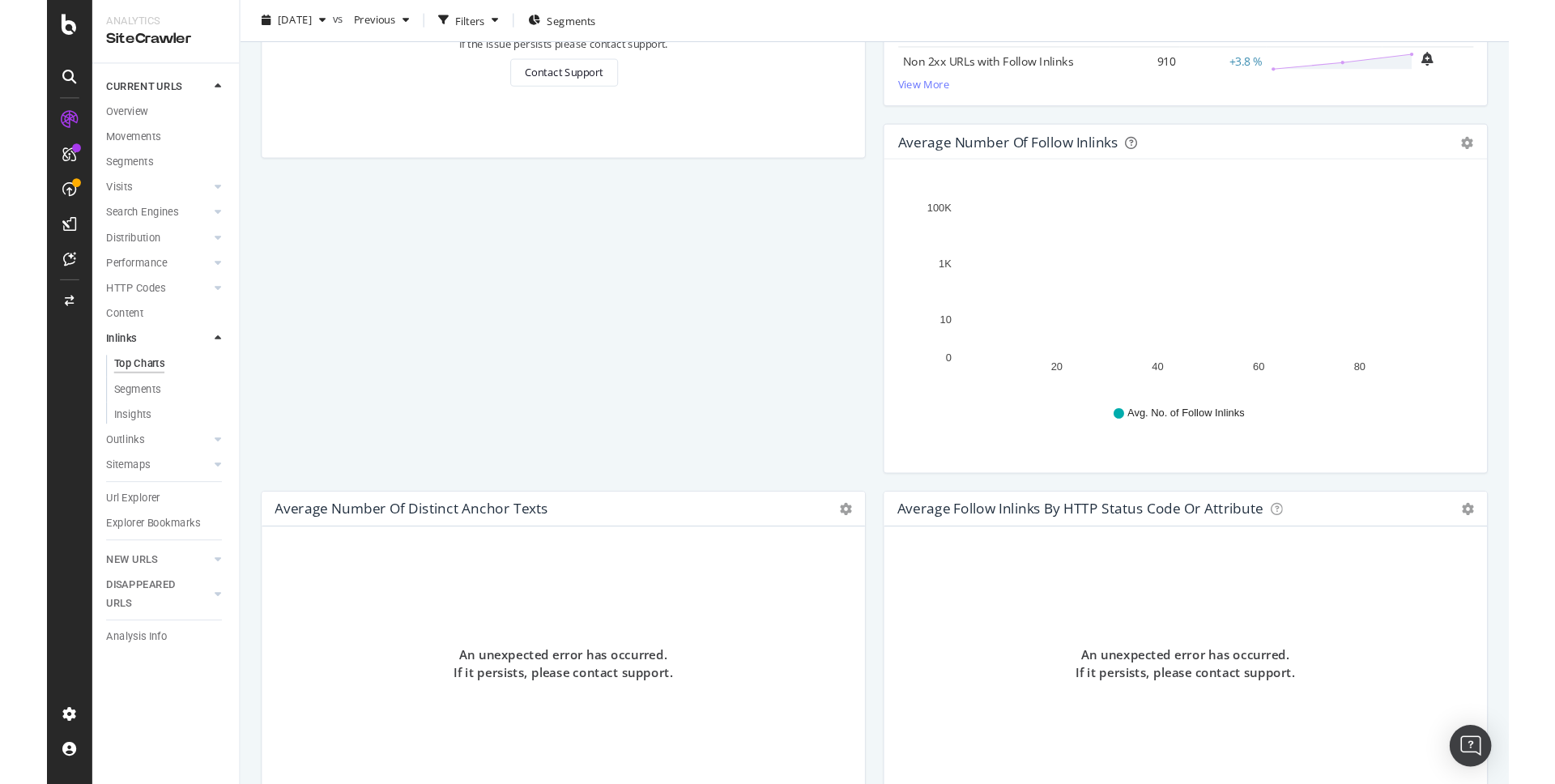
scroll to position [397, 0]
